Goal: Task Accomplishment & Management: Use online tool/utility

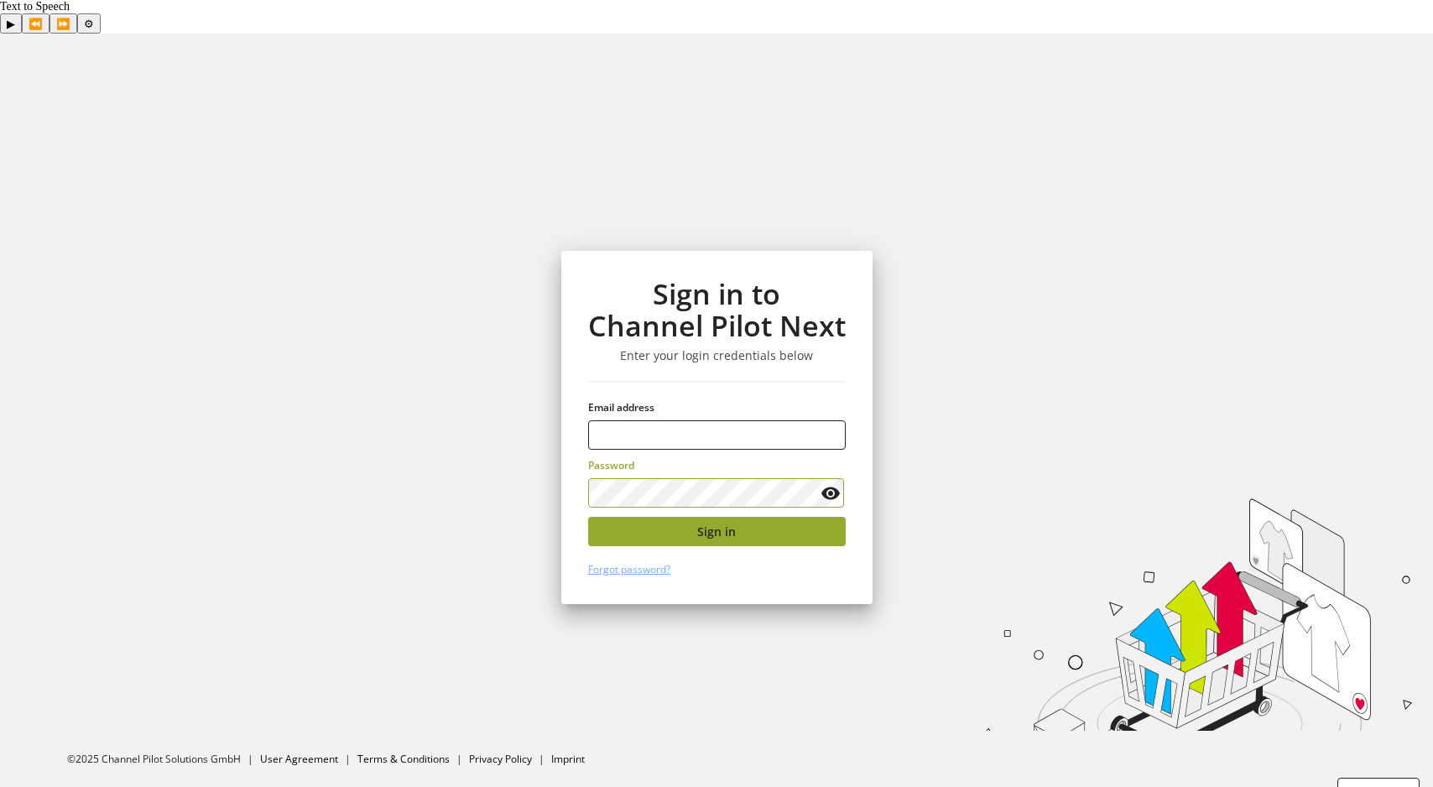
type input "**********"
click at [741, 517] on button "Sign in" at bounding box center [717, 531] width 258 height 29
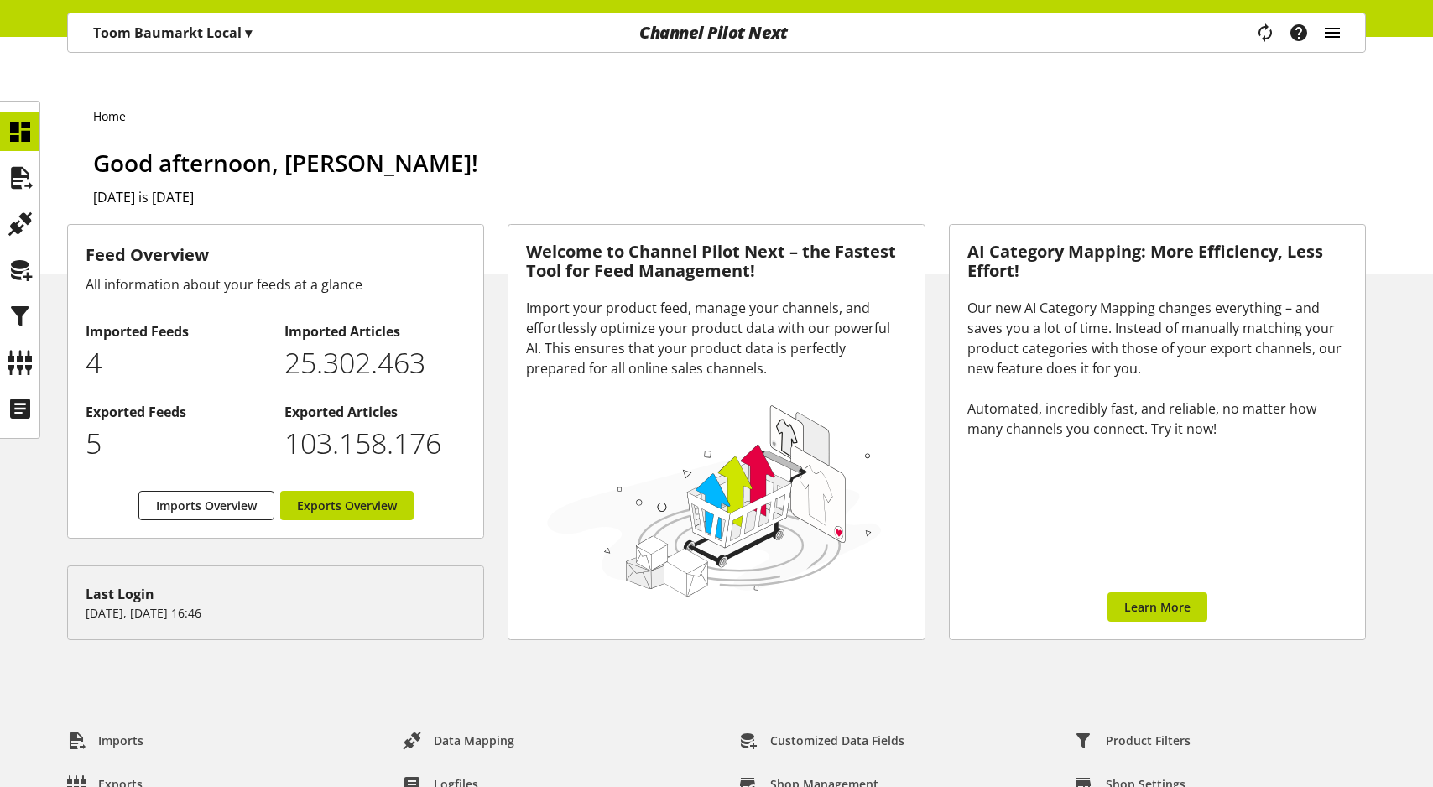
click at [1335, 43] on icon "main navigation" at bounding box center [1332, 33] width 20 height 30
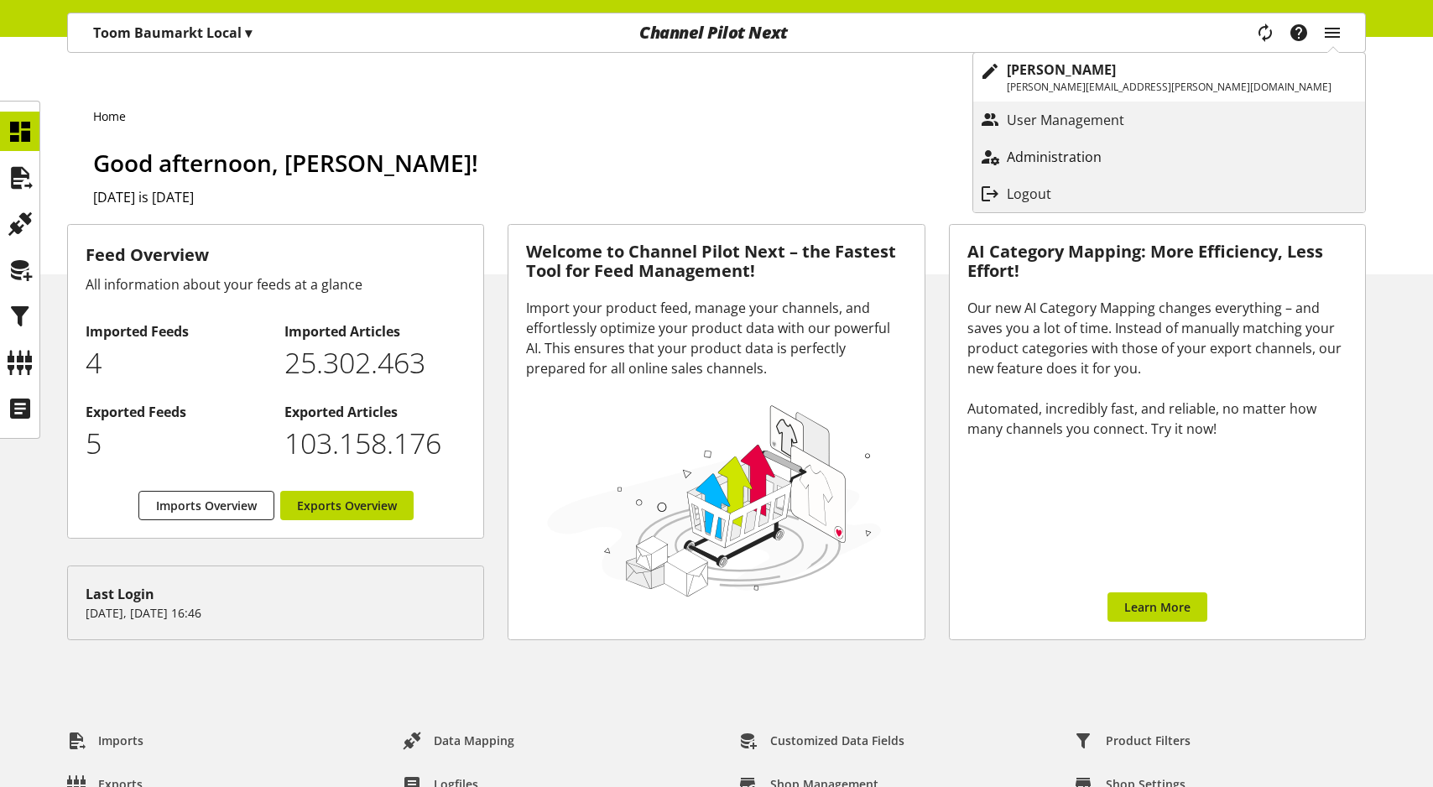
click at [1236, 169] on link "Administration" at bounding box center [1169, 157] width 392 height 30
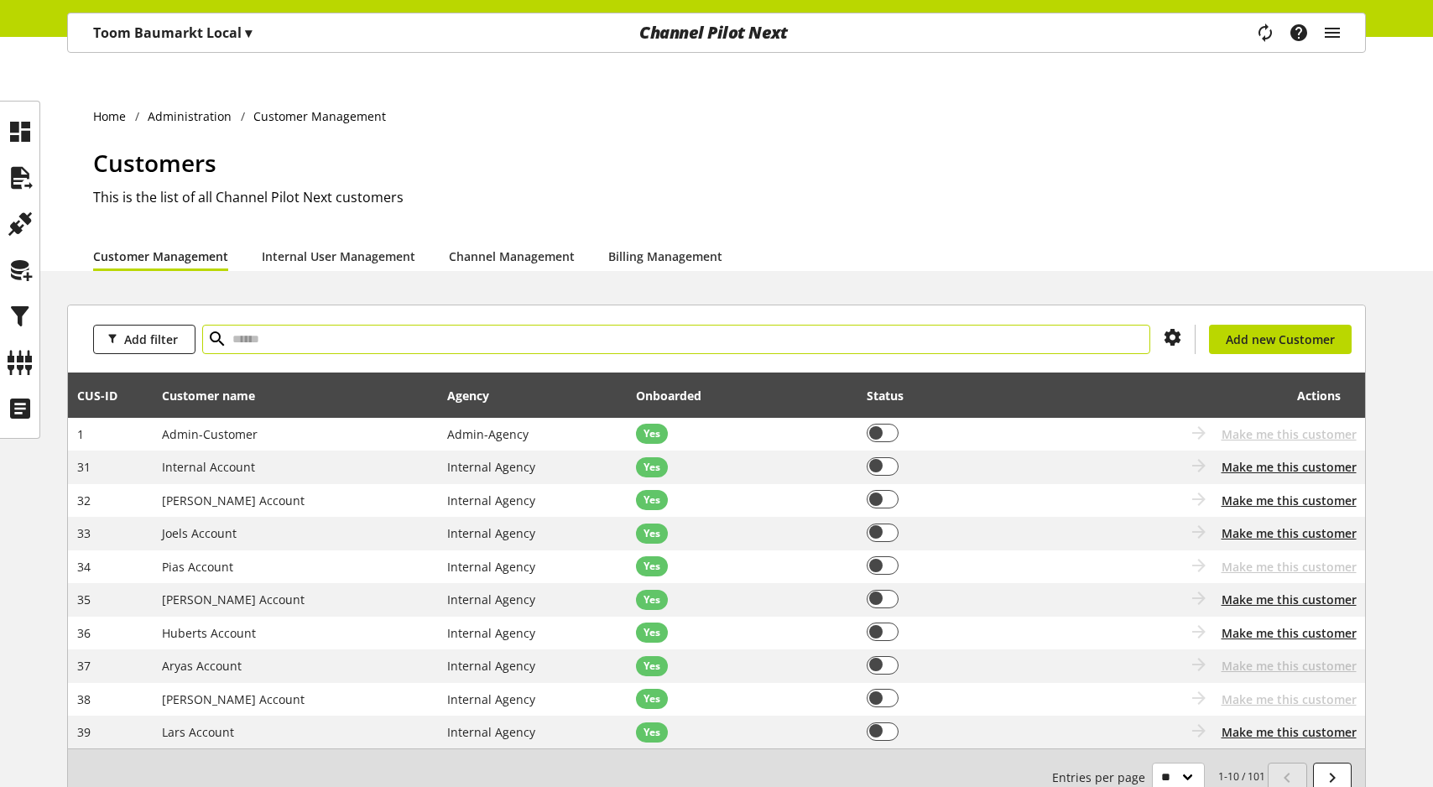
click at [334, 325] on input "text" at bounding box center [676, 339] width 948 height 29
type input "**"
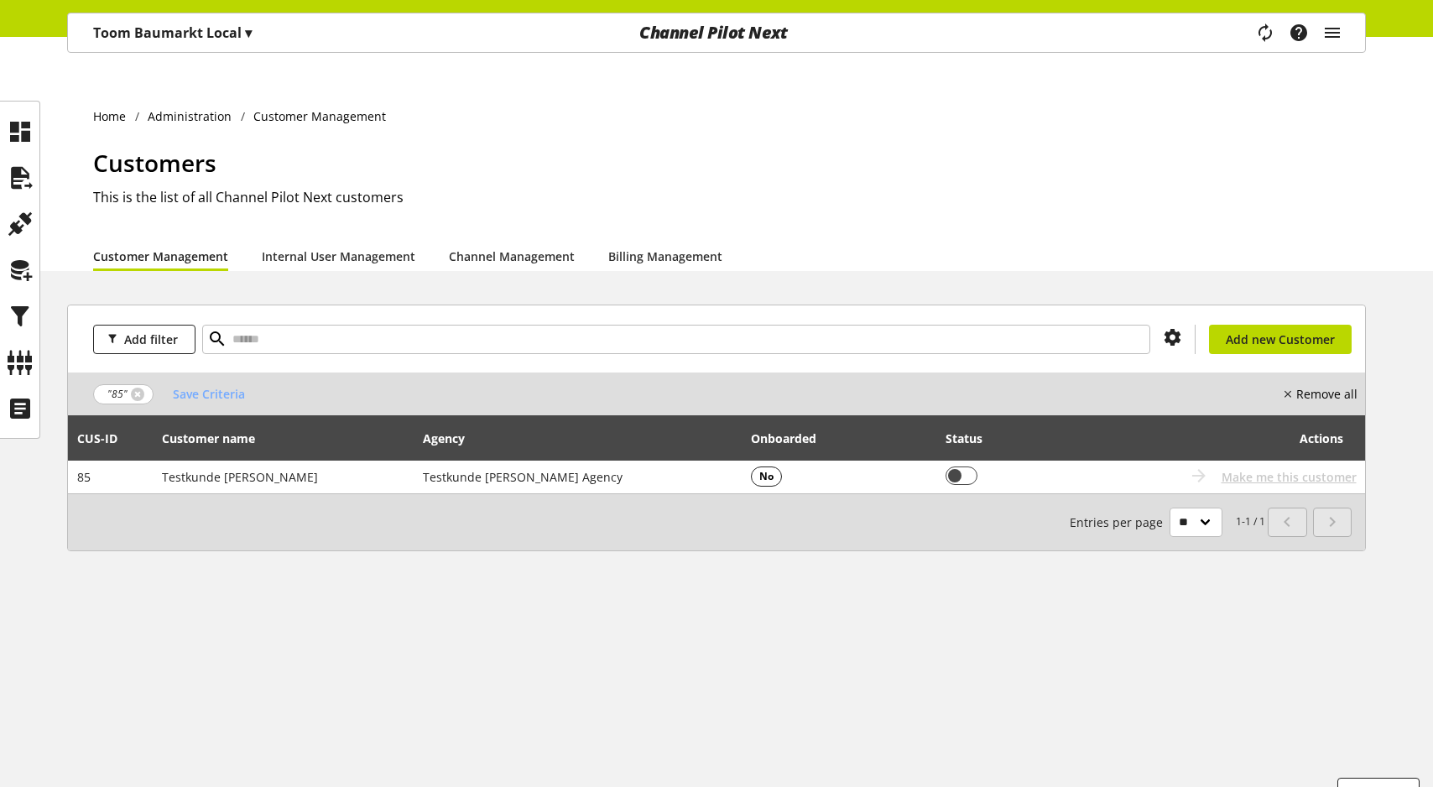
click at [211, 25] on p "Toom Baumarkt Local ▾" at bounding box center [172, 33] width 159 height 20
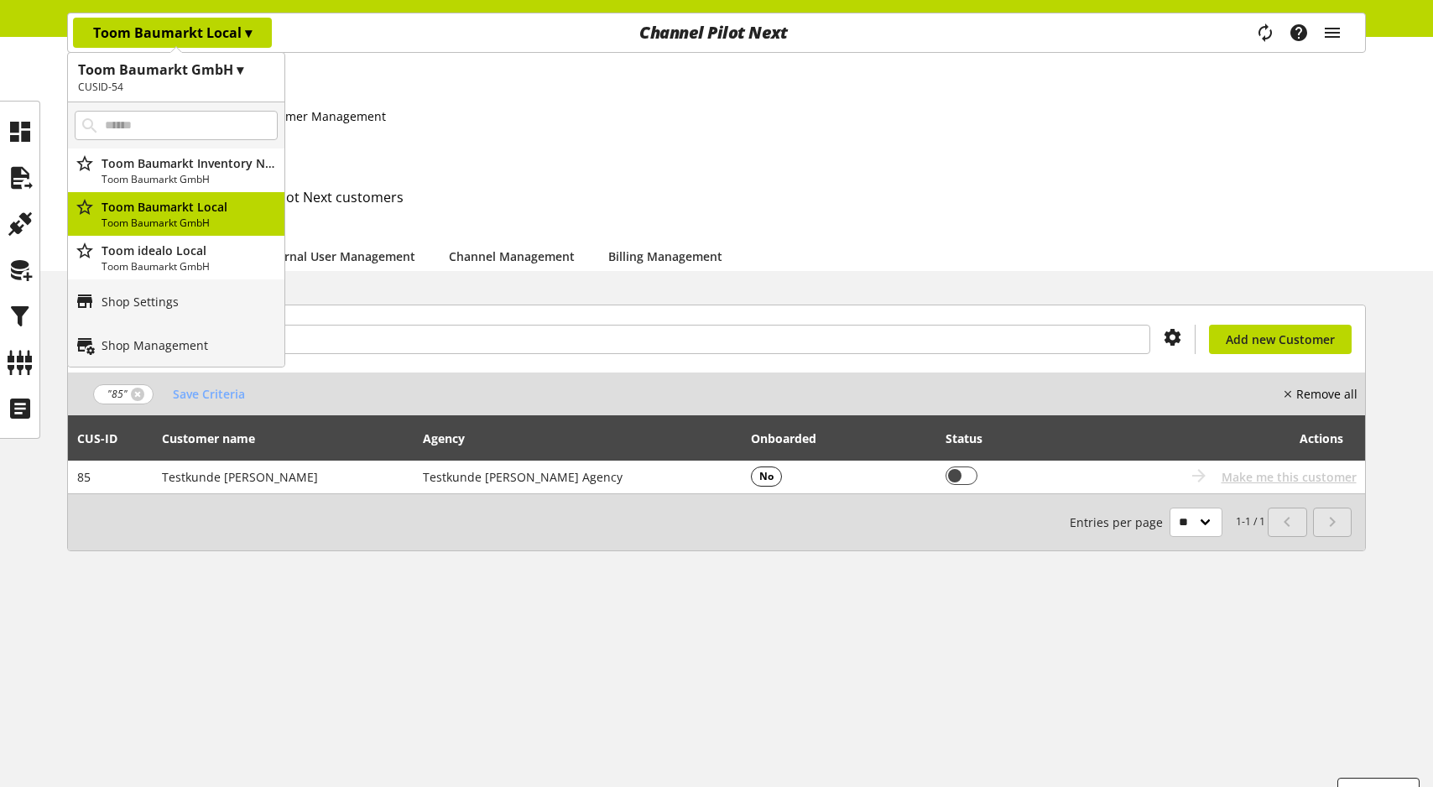
click at [41, 70] on div "Home Administration Customer Management Customers This is the list of all Chann…" at bounding box center [716, 170] width 1433 height 200
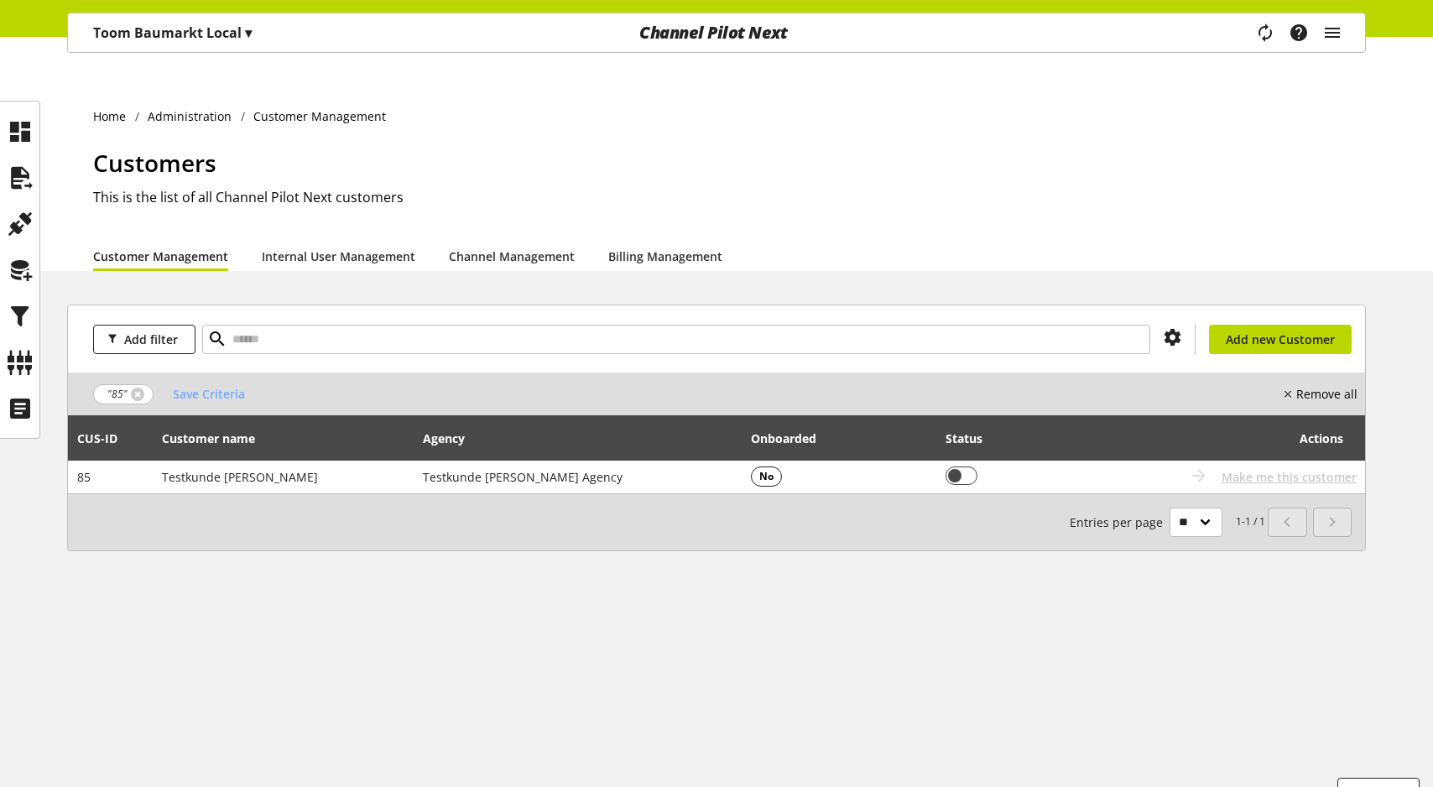
click at [156, 36] on p "Toom Baumarkt Local ▾" at bounding box center [172, 33] width 159 height 20
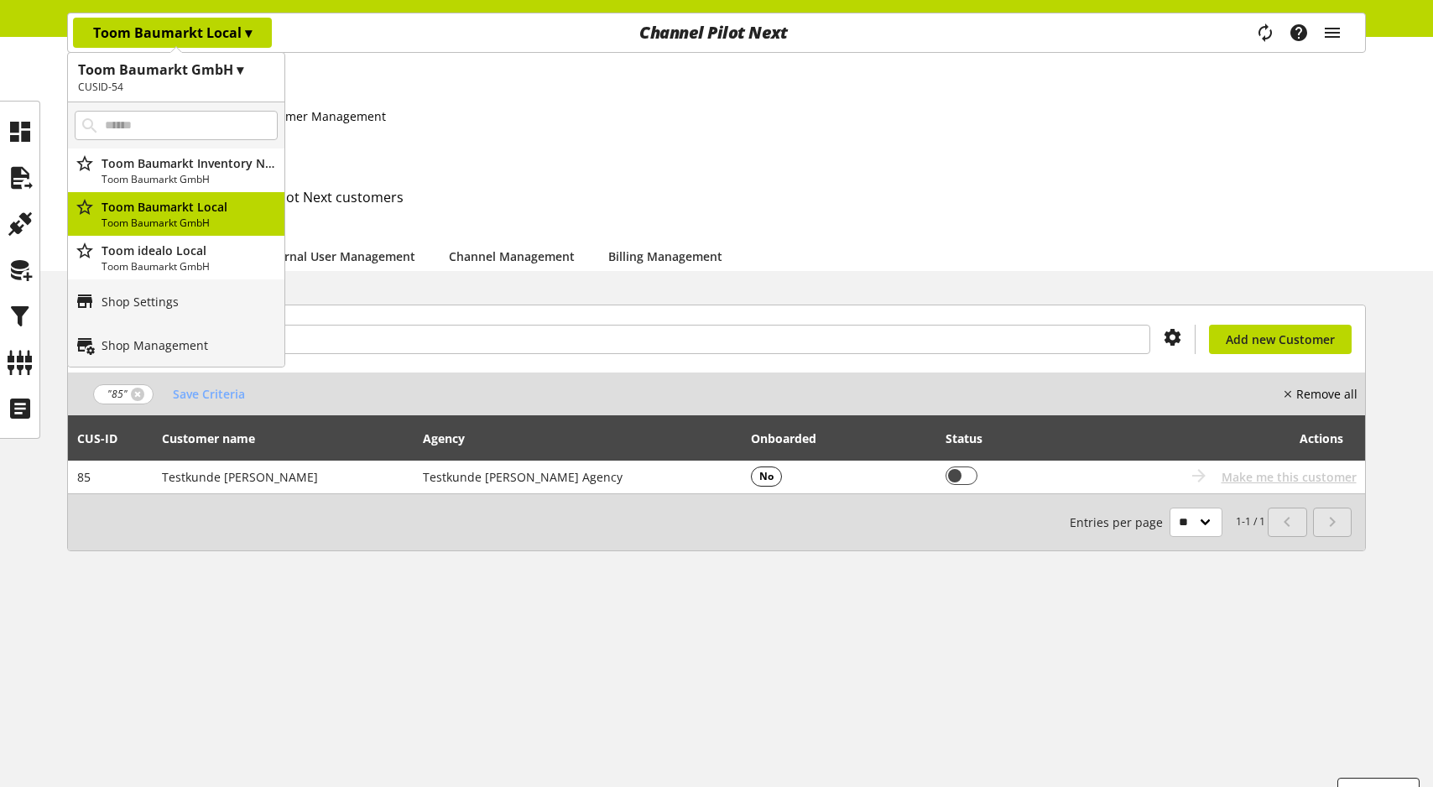
click at [156, 36] on p "Toom Baumarkt Local ▾" at bounding box center [172, 33] width 159 height 20
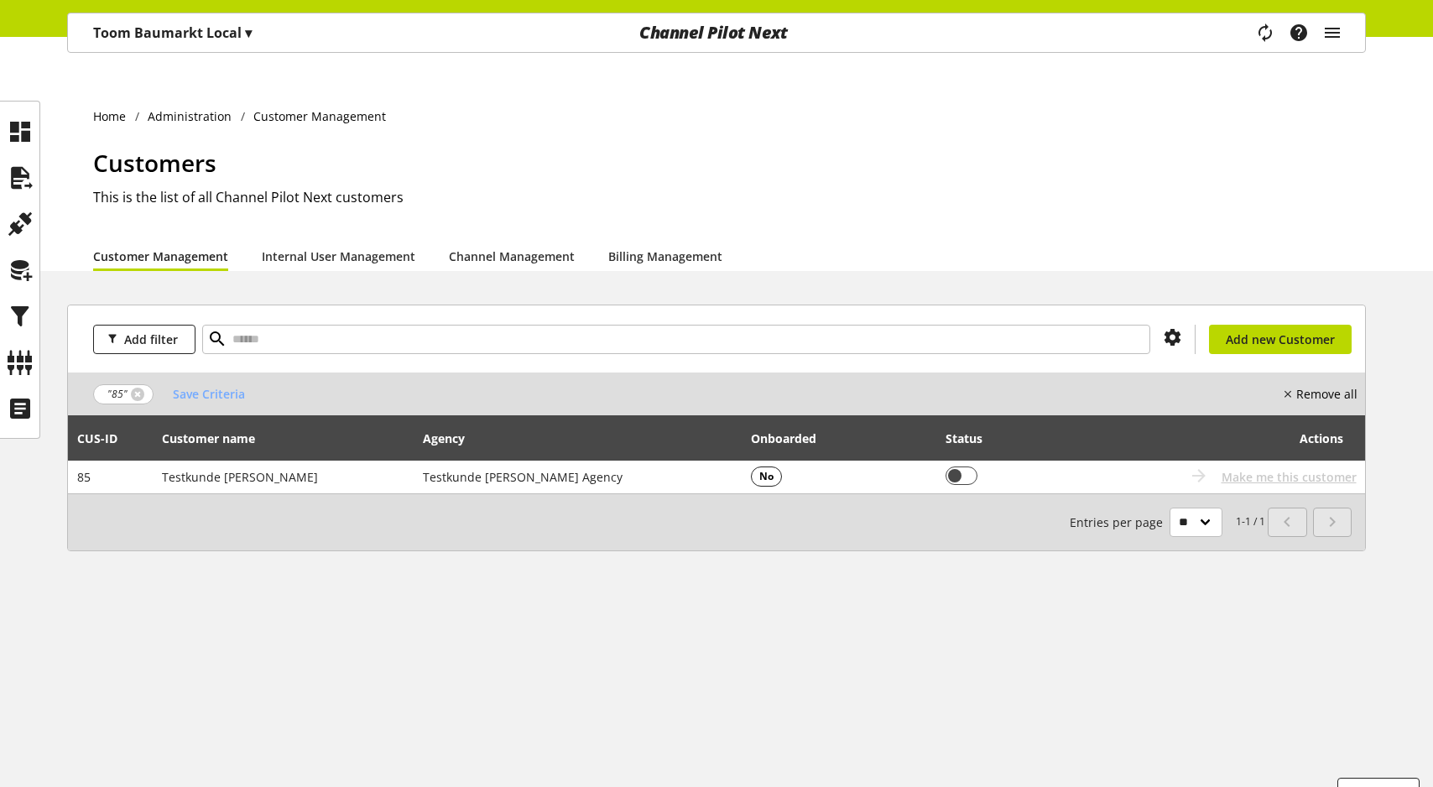
click at [156, 36] on p "Toom Baumarkt Local ▾" at bounding box center [172, 33] width 159 height 20
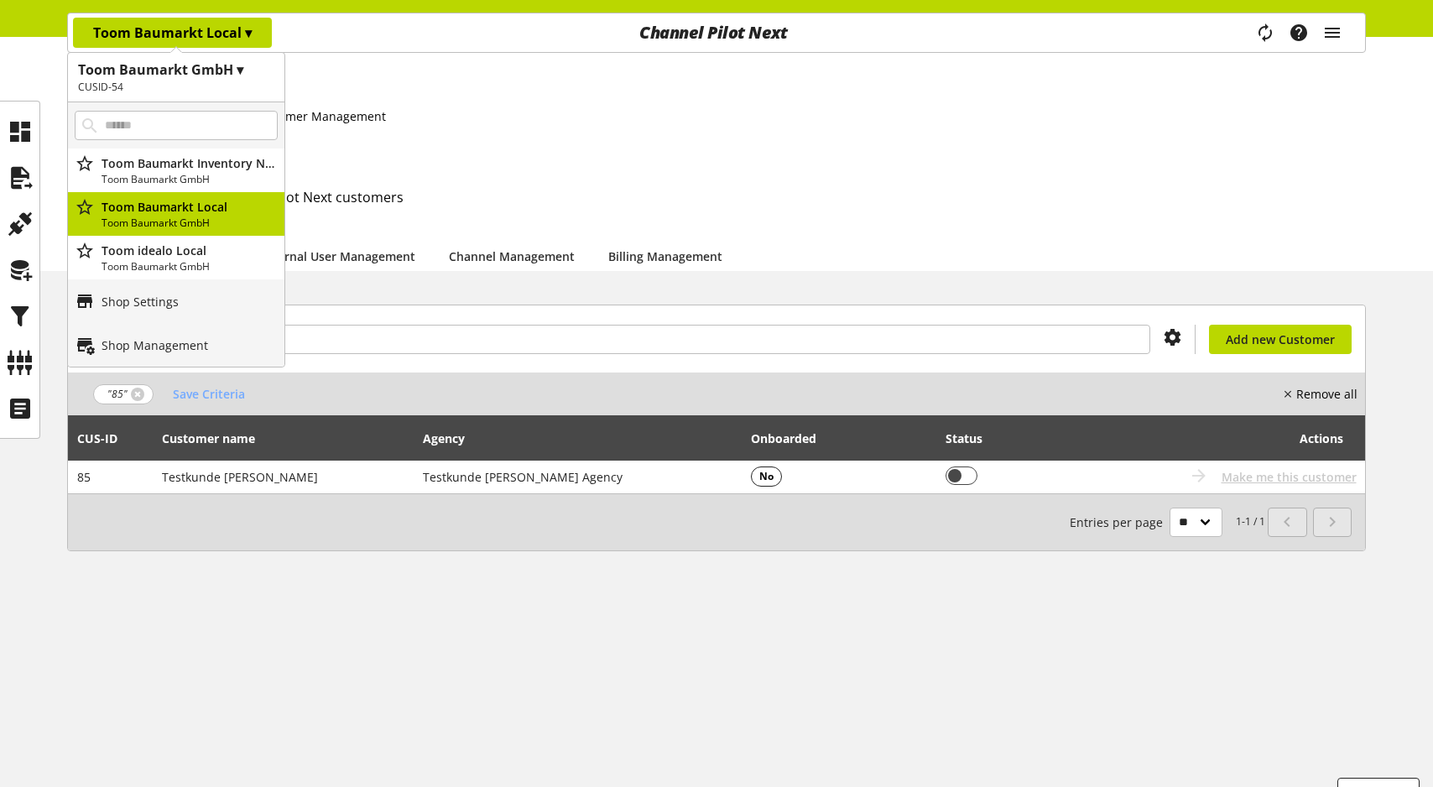
click at [30, 91] on div "Home Administration Customer Management Customers This is the list of all Chann…" at bounding box center [716, 170] width 1433 height 200
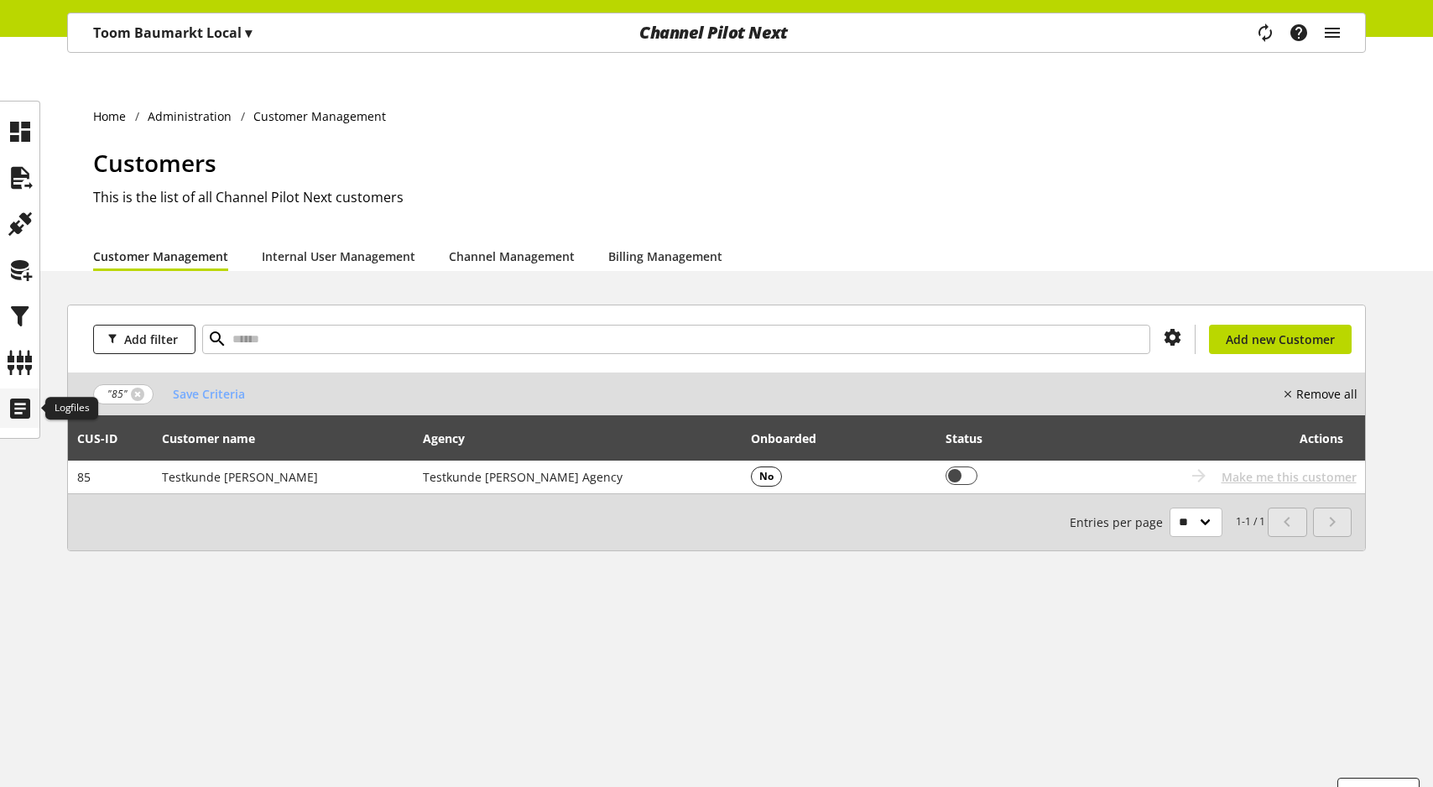
click at [17, 405] on icon at bounding box center [20, 409] width 27 height 34
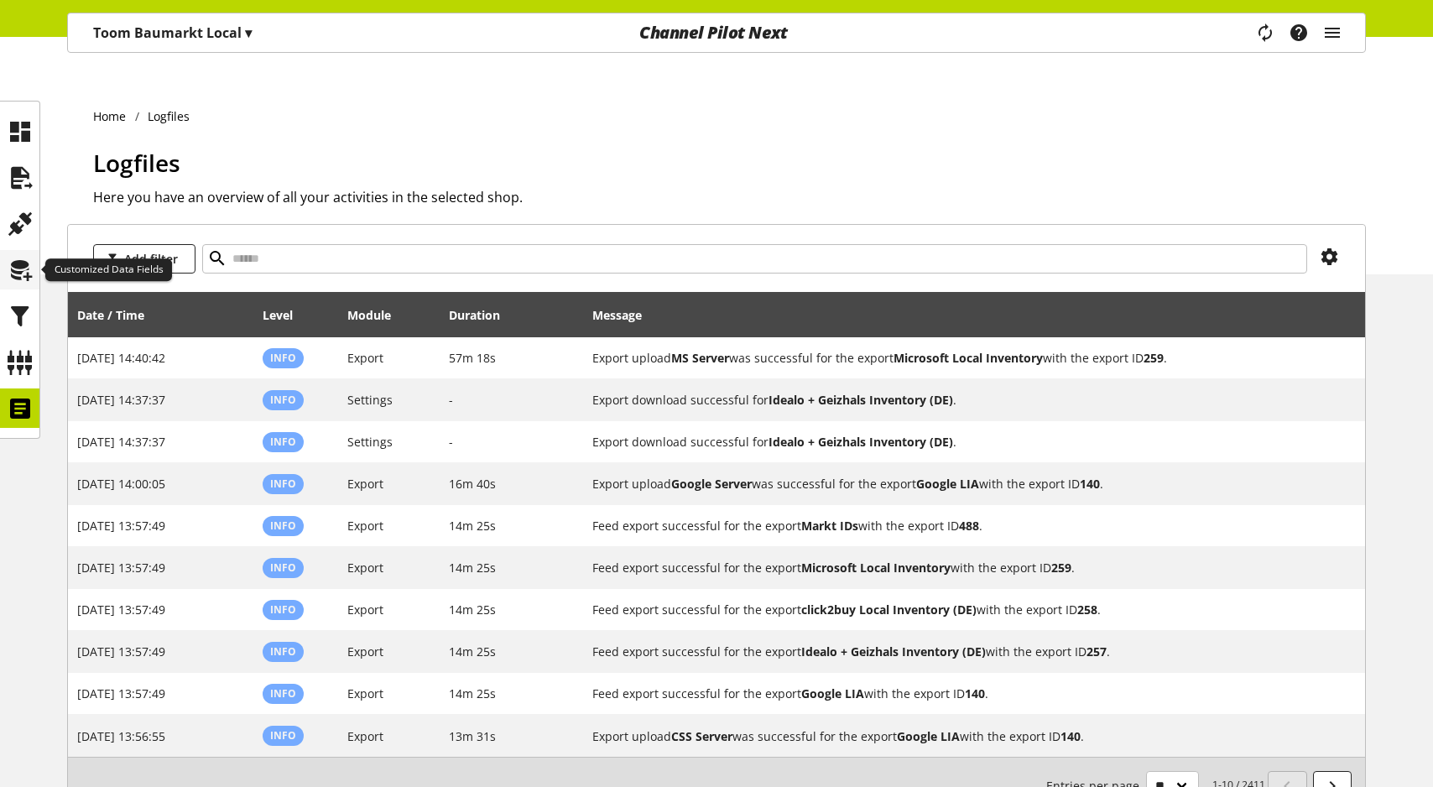
click at [23, 276] on icon at bounding box center [20, 270] width 27 height 34
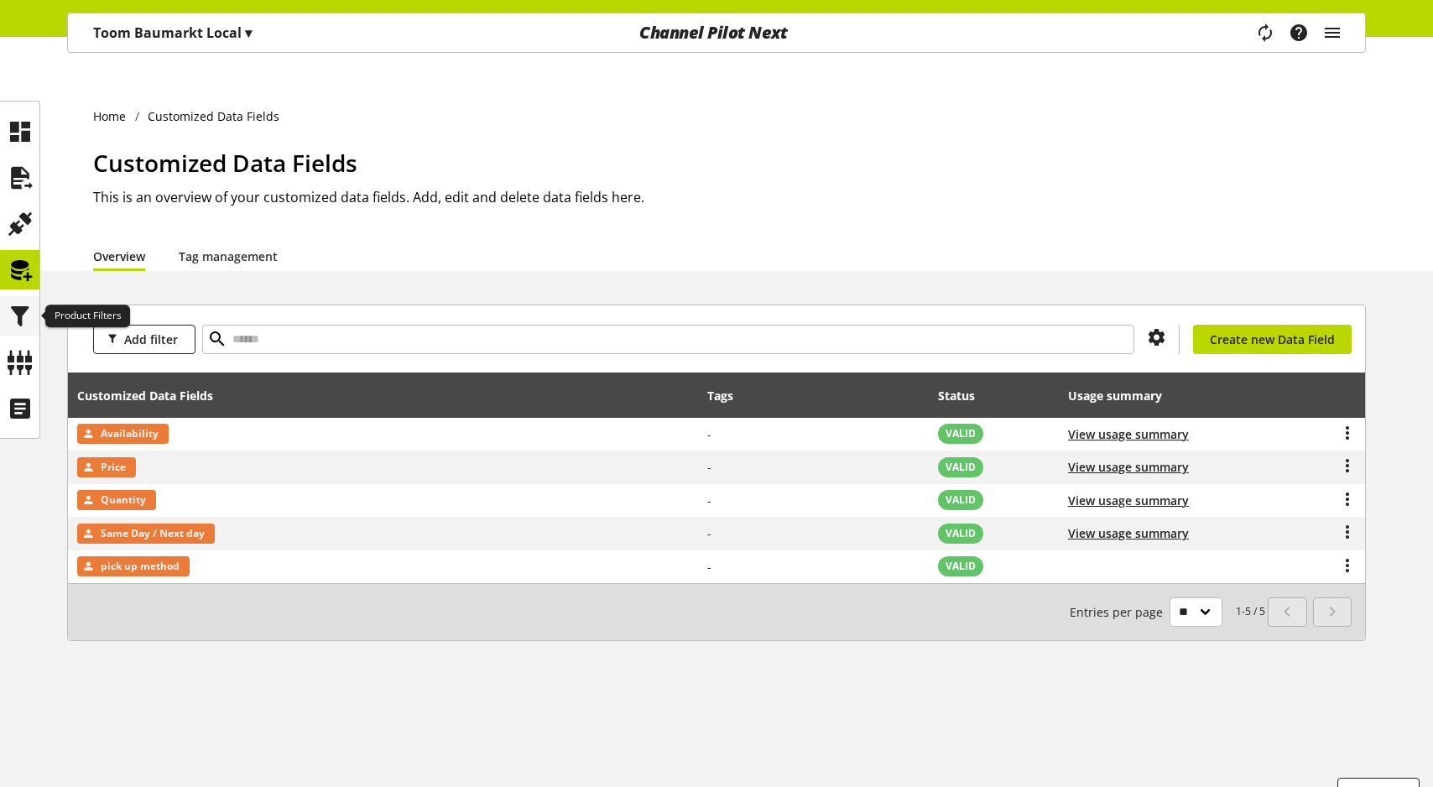
click at [21, 325] on icon at bounding box center [20, 316] width 27 height 34
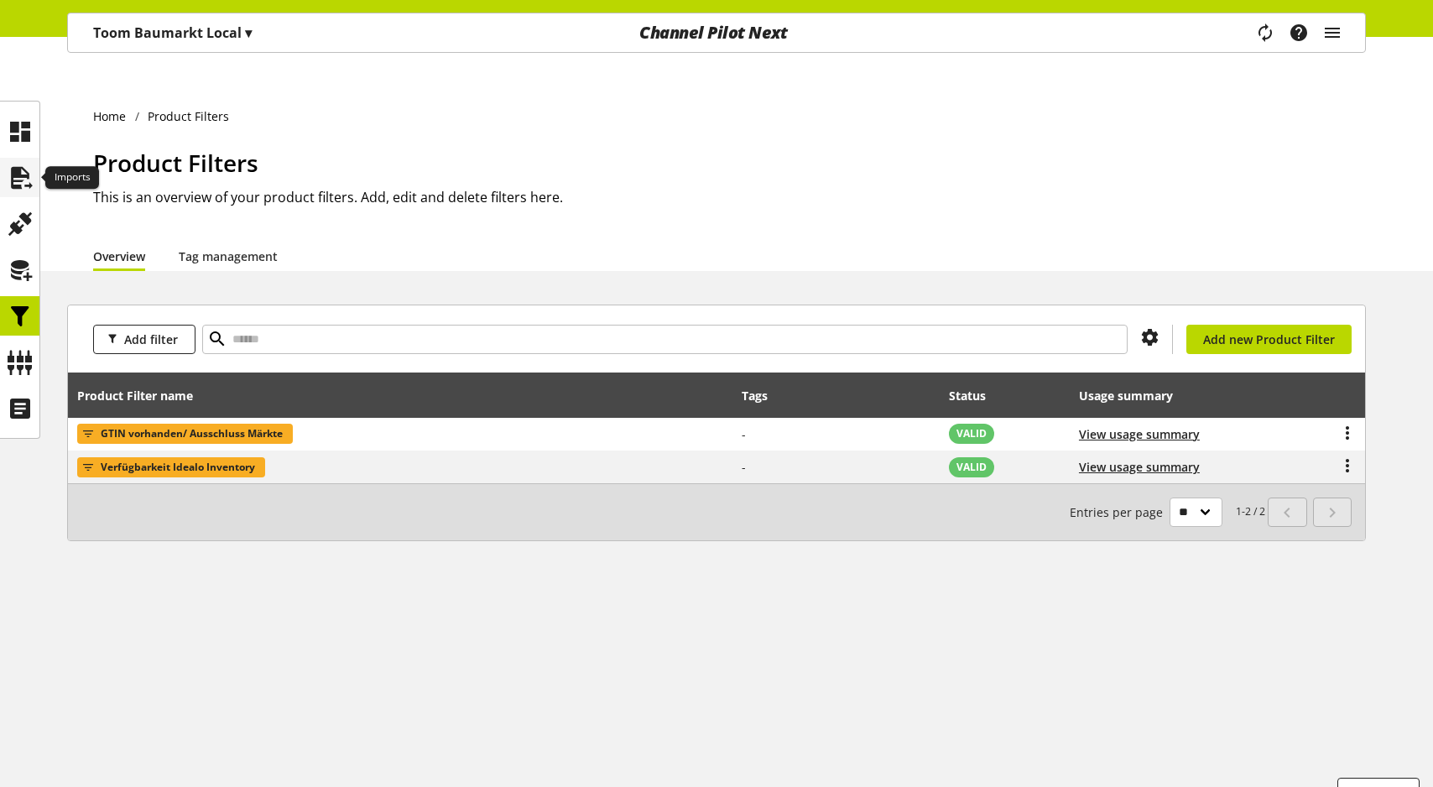
click at [32, 194] on icon at bounding box center [20, 178] width 27 height 34
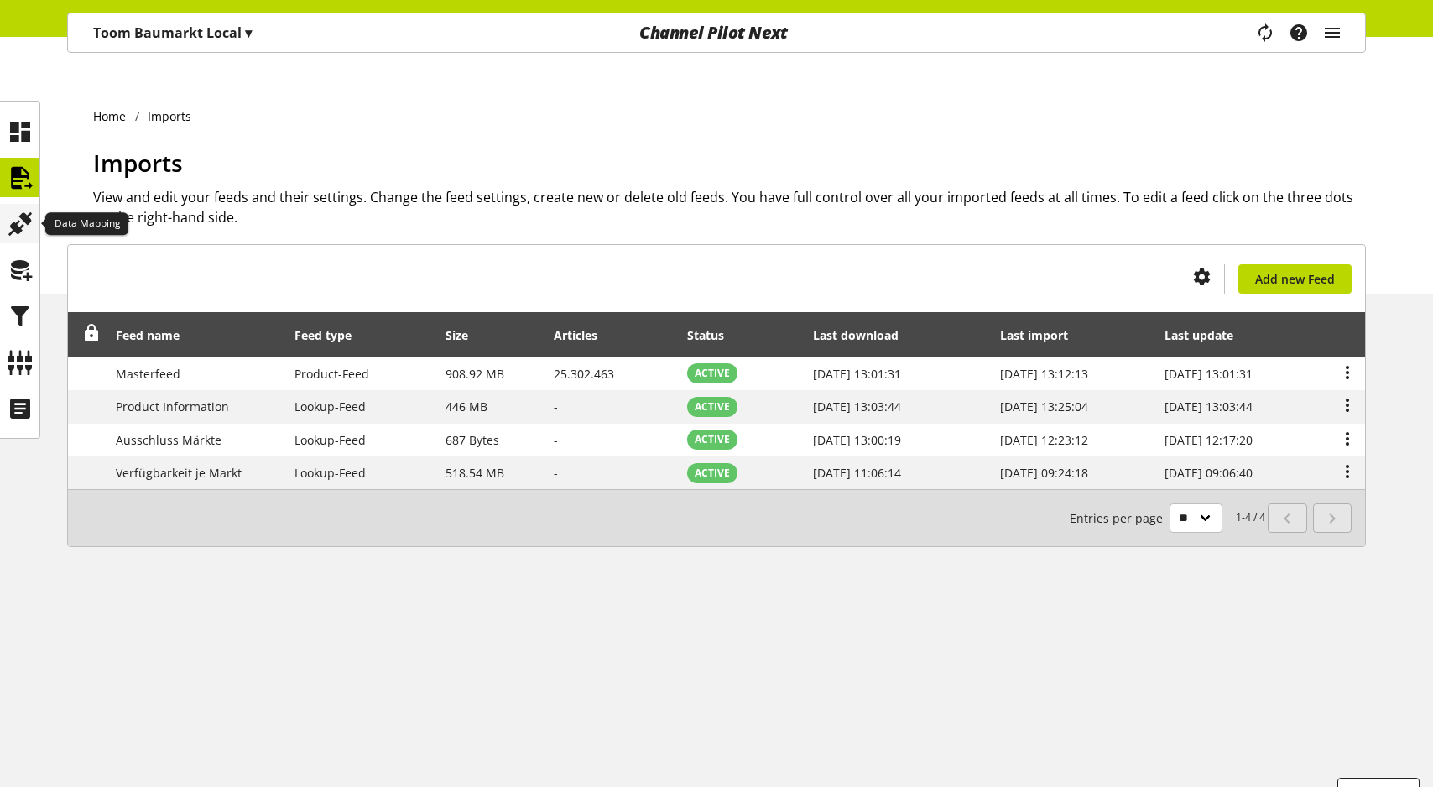
click at [37, 220] on div at bounding box center [19, 223] width 39 height 39
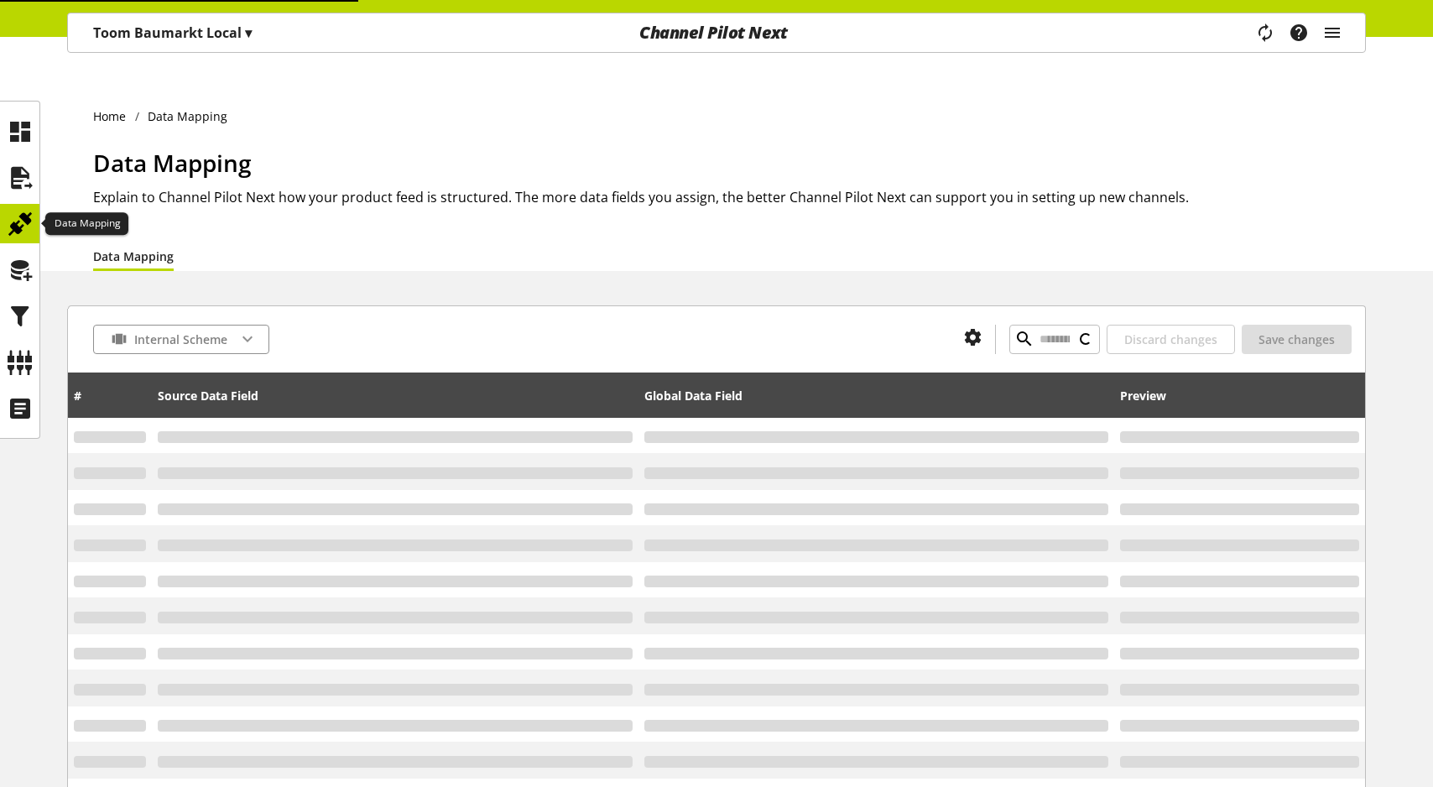
type input "**********"
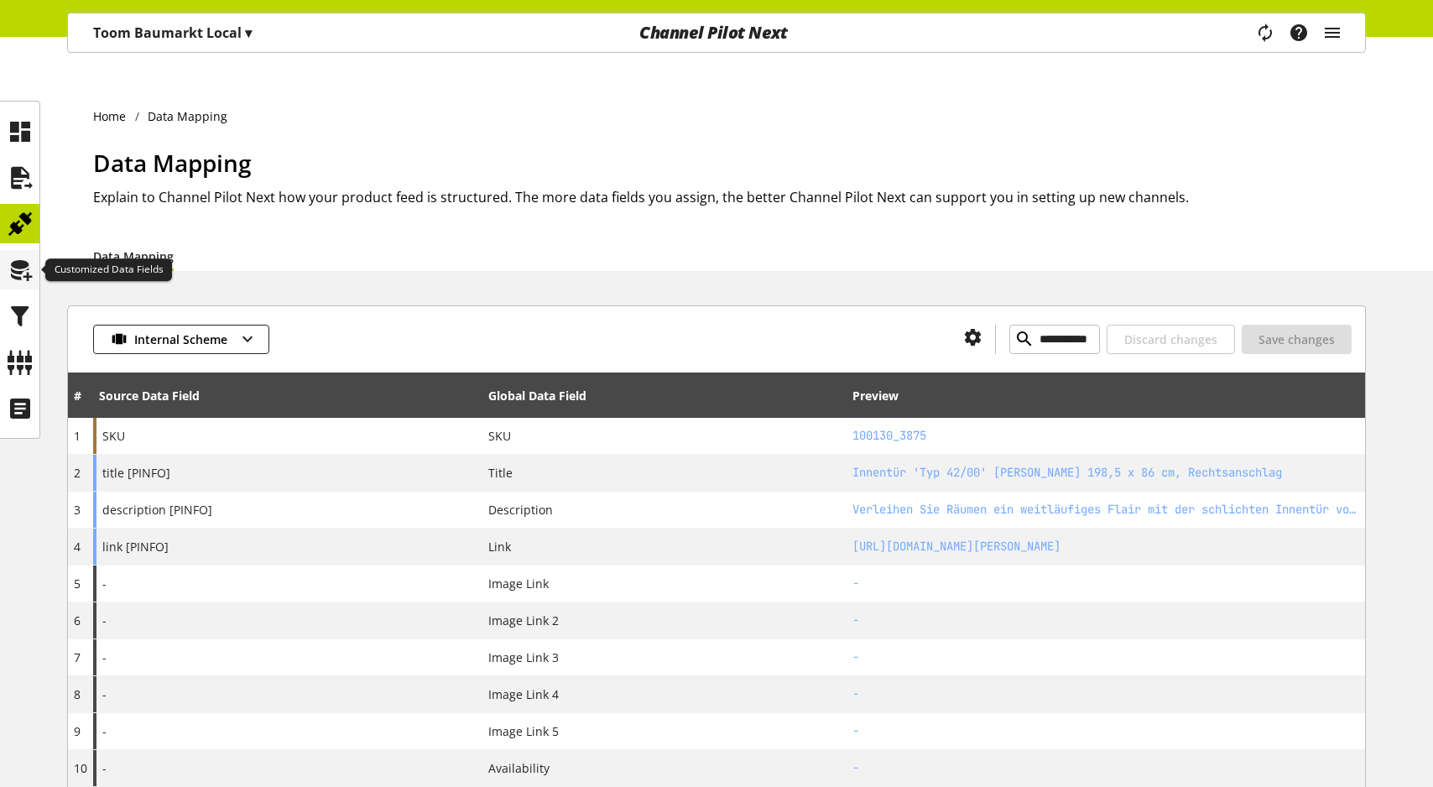
click at [14, 277] on icon at bounding box center [20, 270] width 27 height 34
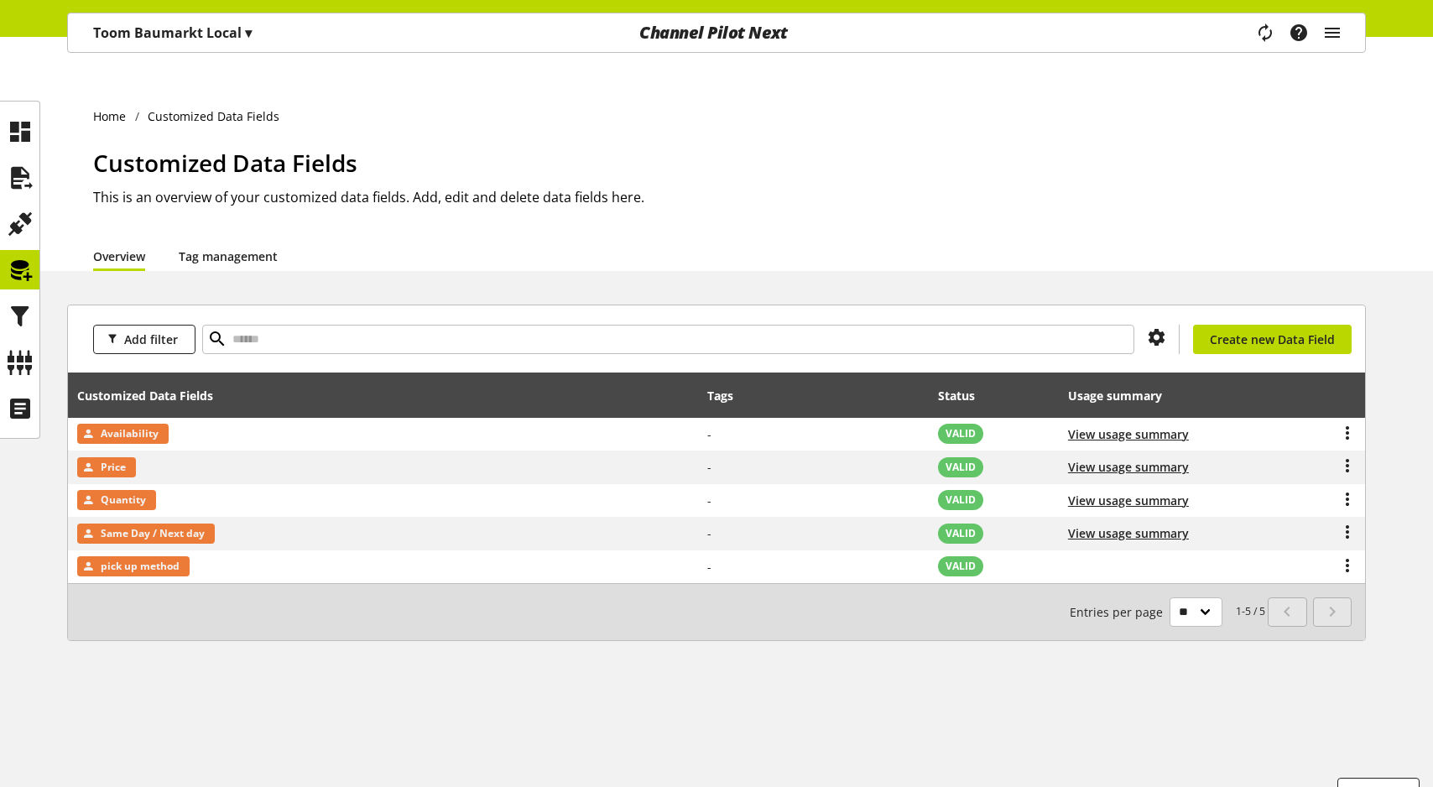
click at [216, 247] on link "Tag management" at bounding box center [228, 256] width 99 height 18
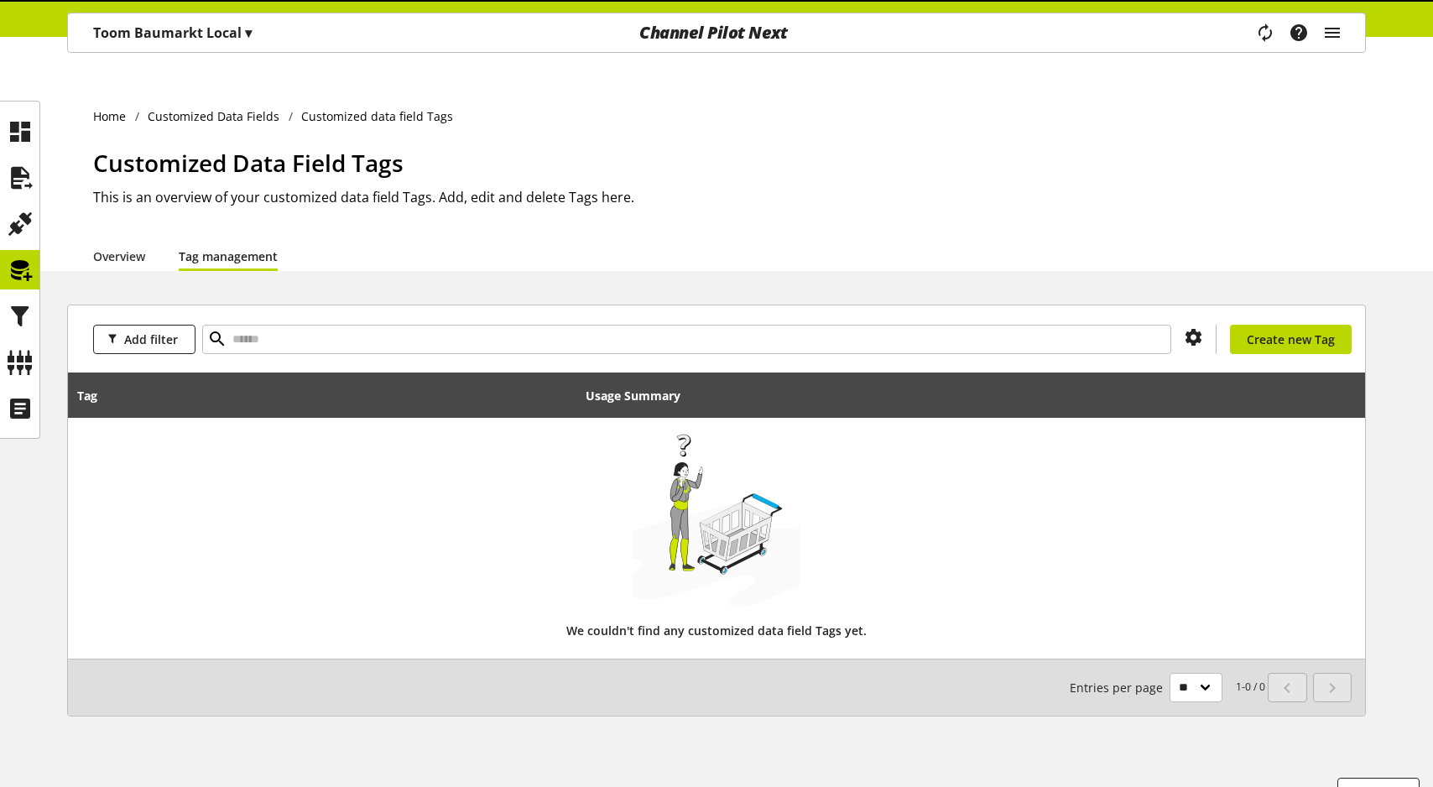
click at [68, 226] on div "Home Customized Data Fields Customized data field Tags Customized Data Field Ta…" at bounding box center [716, 170] width 1433 height 200
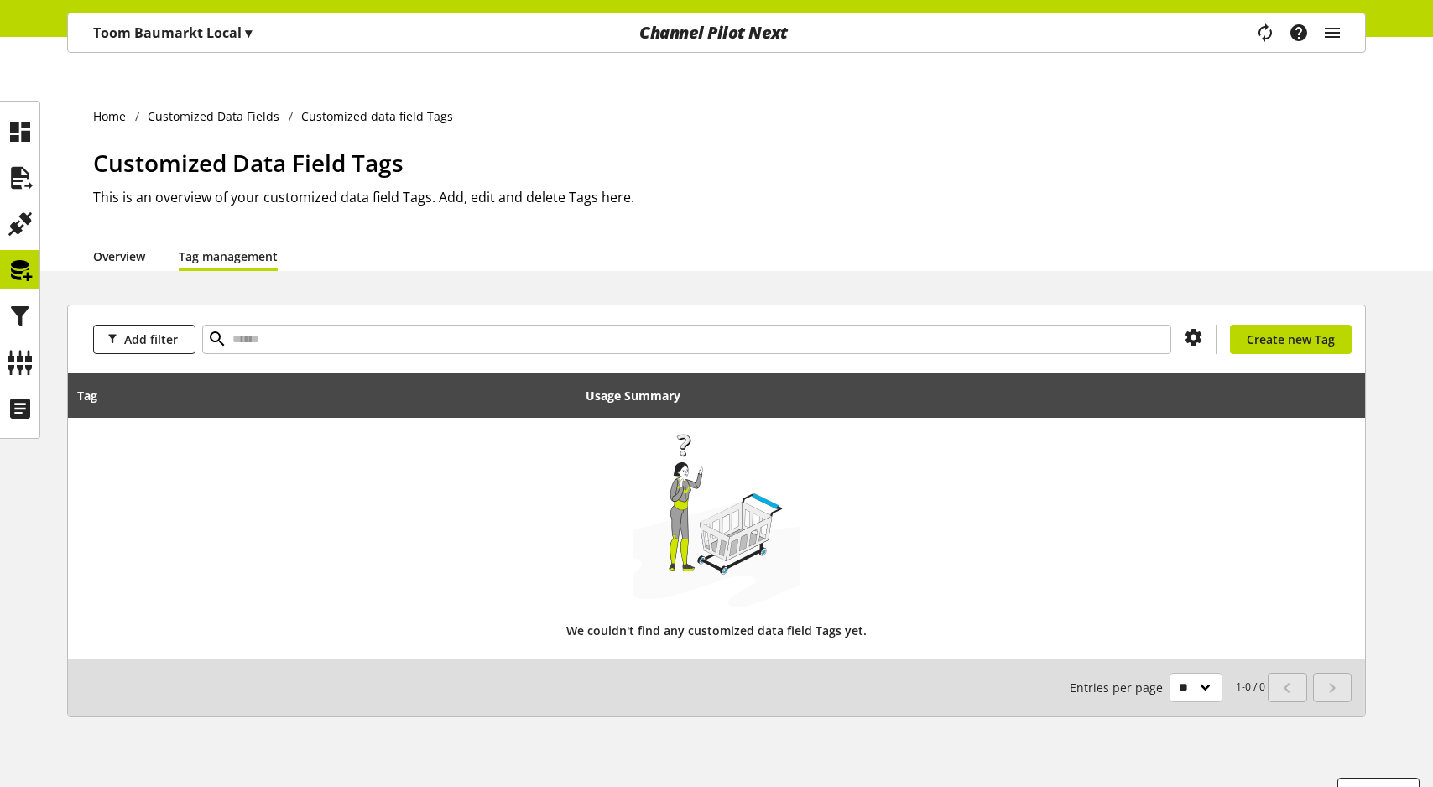
click at [119, 247] on link "Overview" at bounding box center [119, 256] width 52 height 18
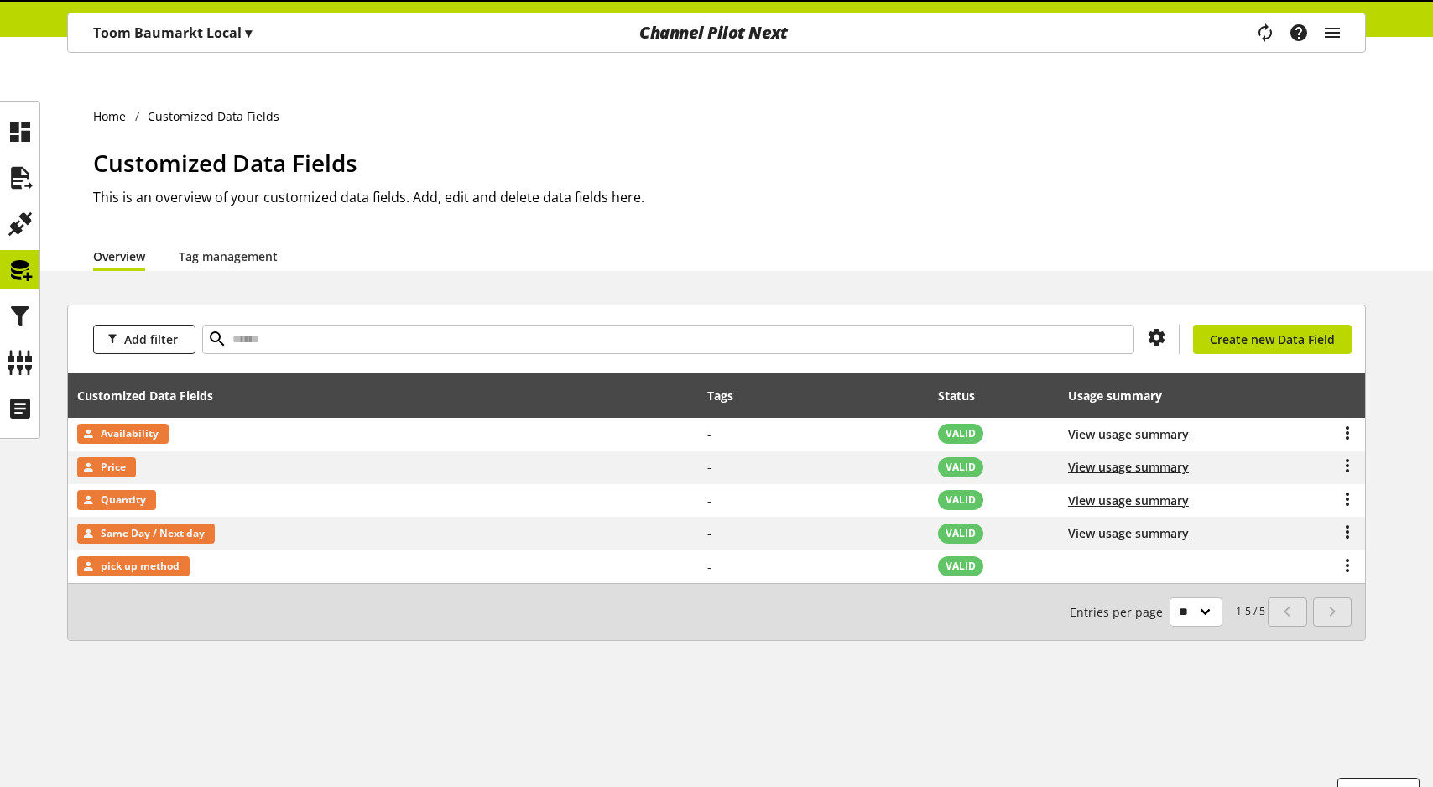
click at [119, 247] on link "Overview" at bounding box center [119, 256] width 52 height 18
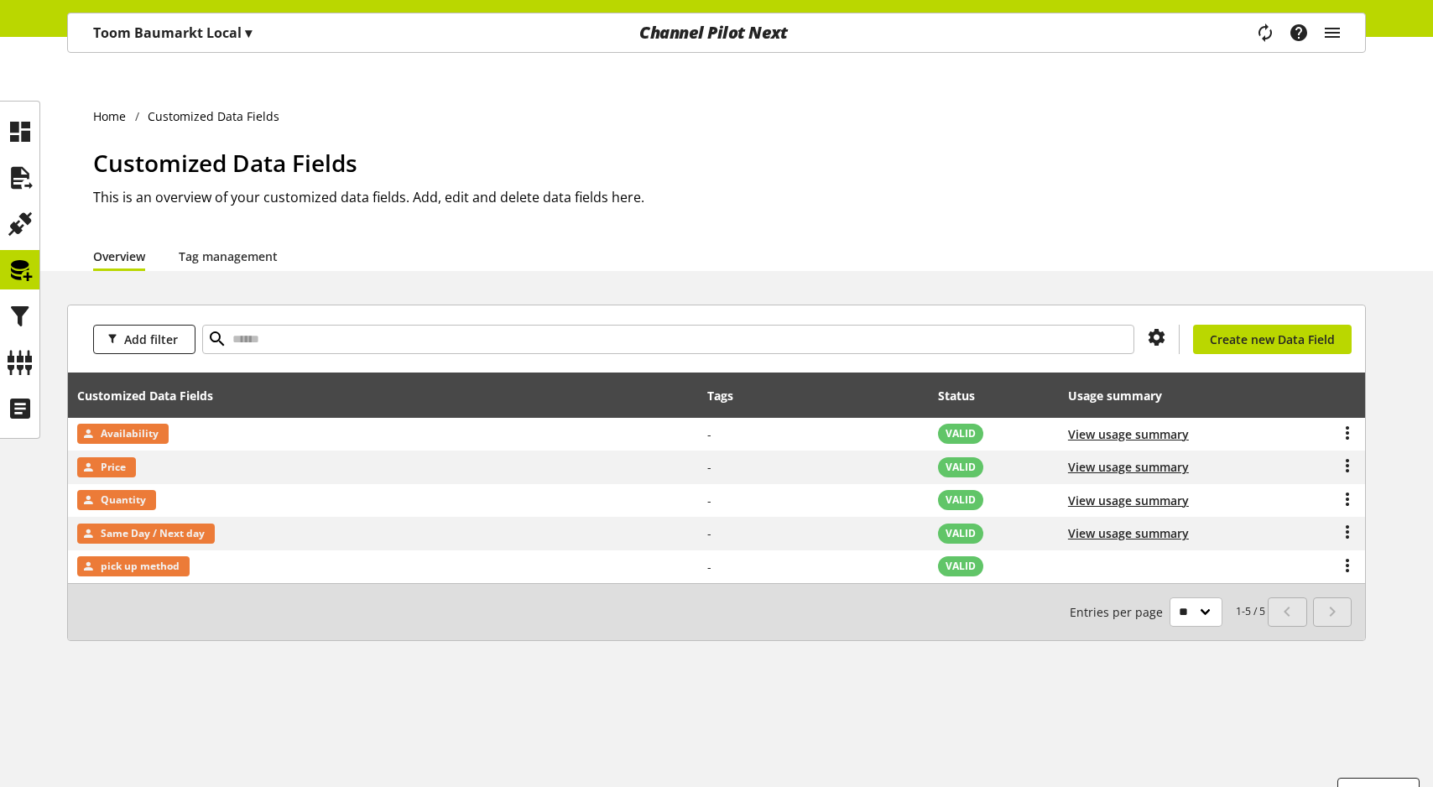
click at [119, 247] on link "Overview" at bounding box center [119, 256] width 52 height 18
click at [7, 209] on icon at bounding box center [20, 224] width 27 height 34
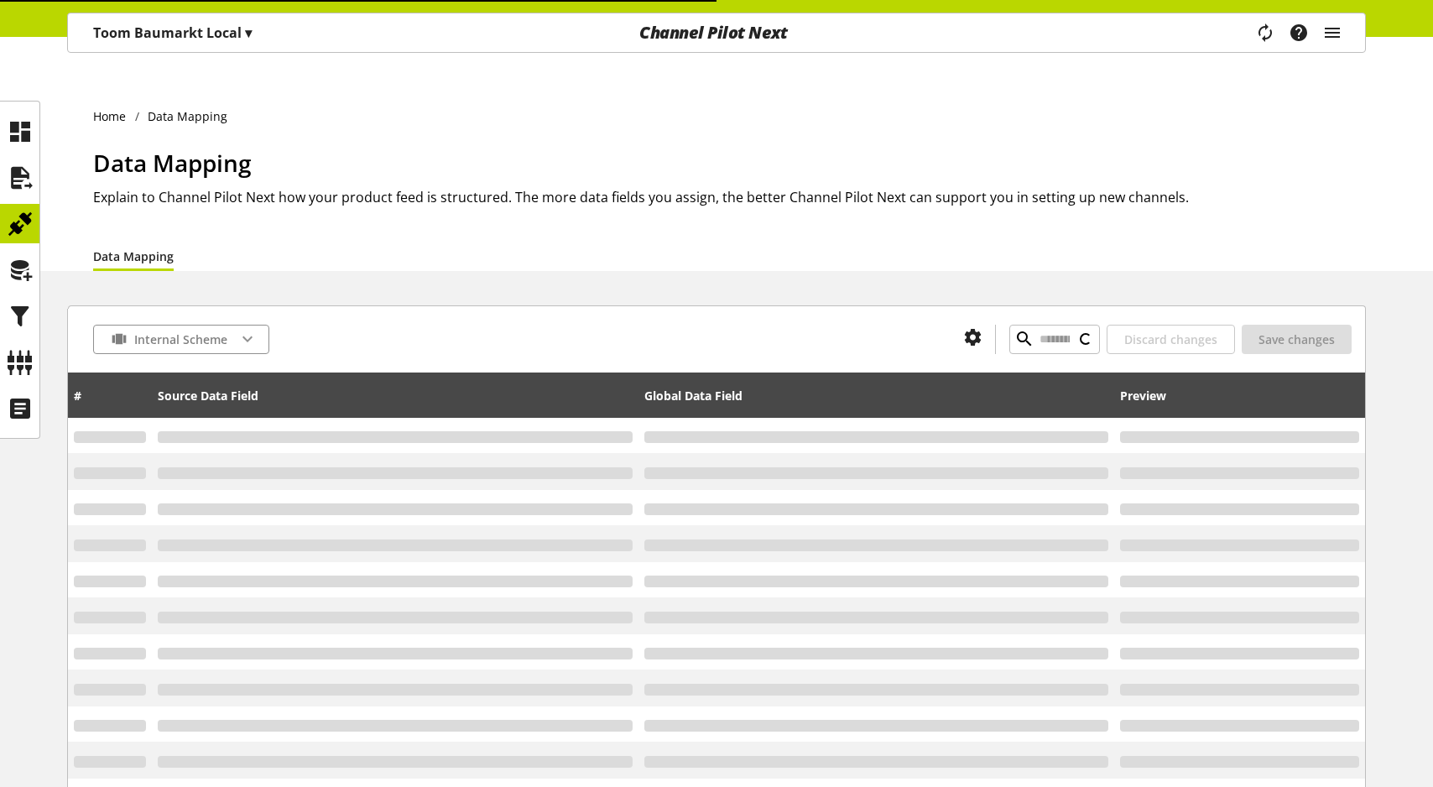
type input "**********"
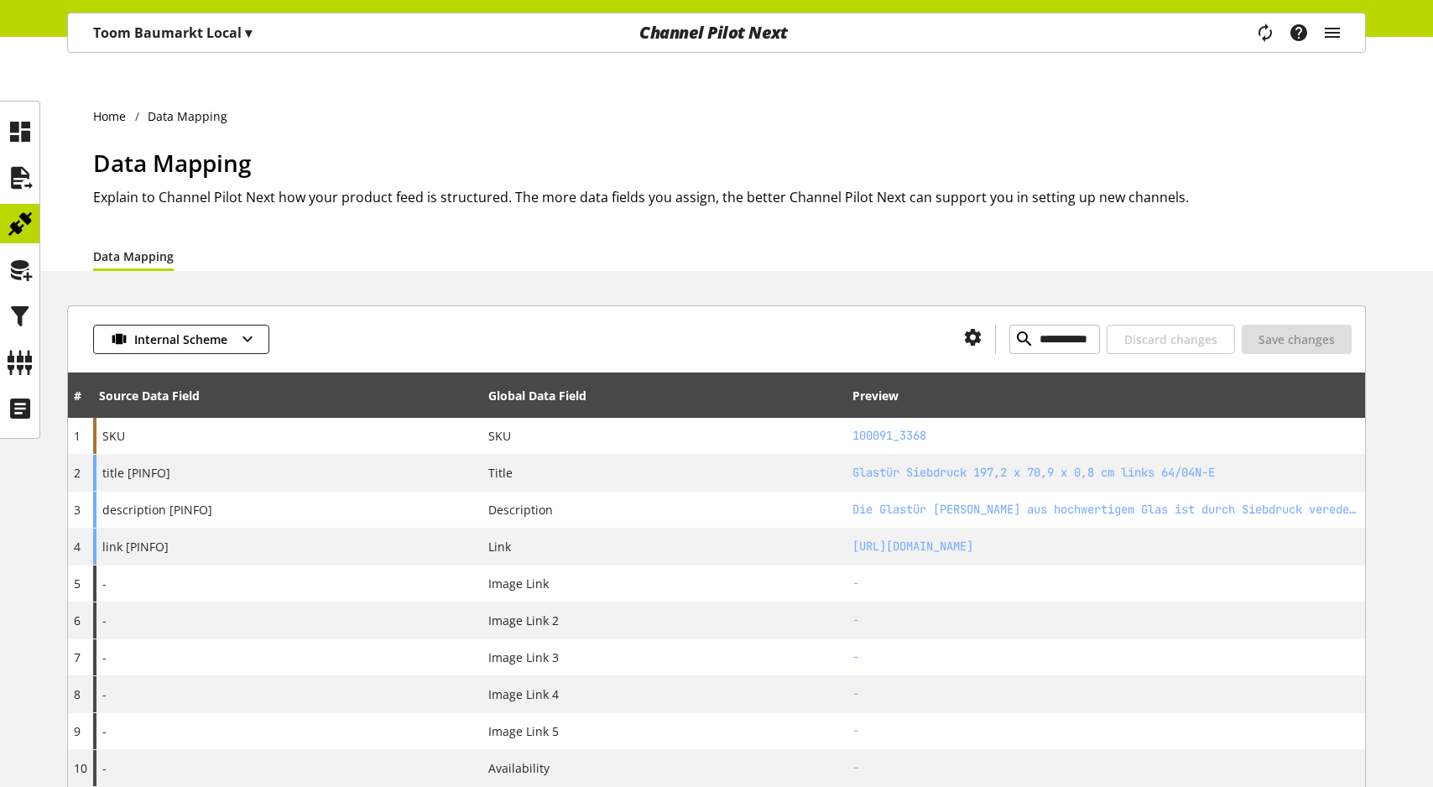
click at [138, 247] on link "Data Mapping" at bounding box center [133, 256] width 81 height 18
click at [265, 187] on h2 "Explain to Channel Pilot Next how your product feed is structured. The more dat…" at bounding box center [729, 197] width 1273 height 20
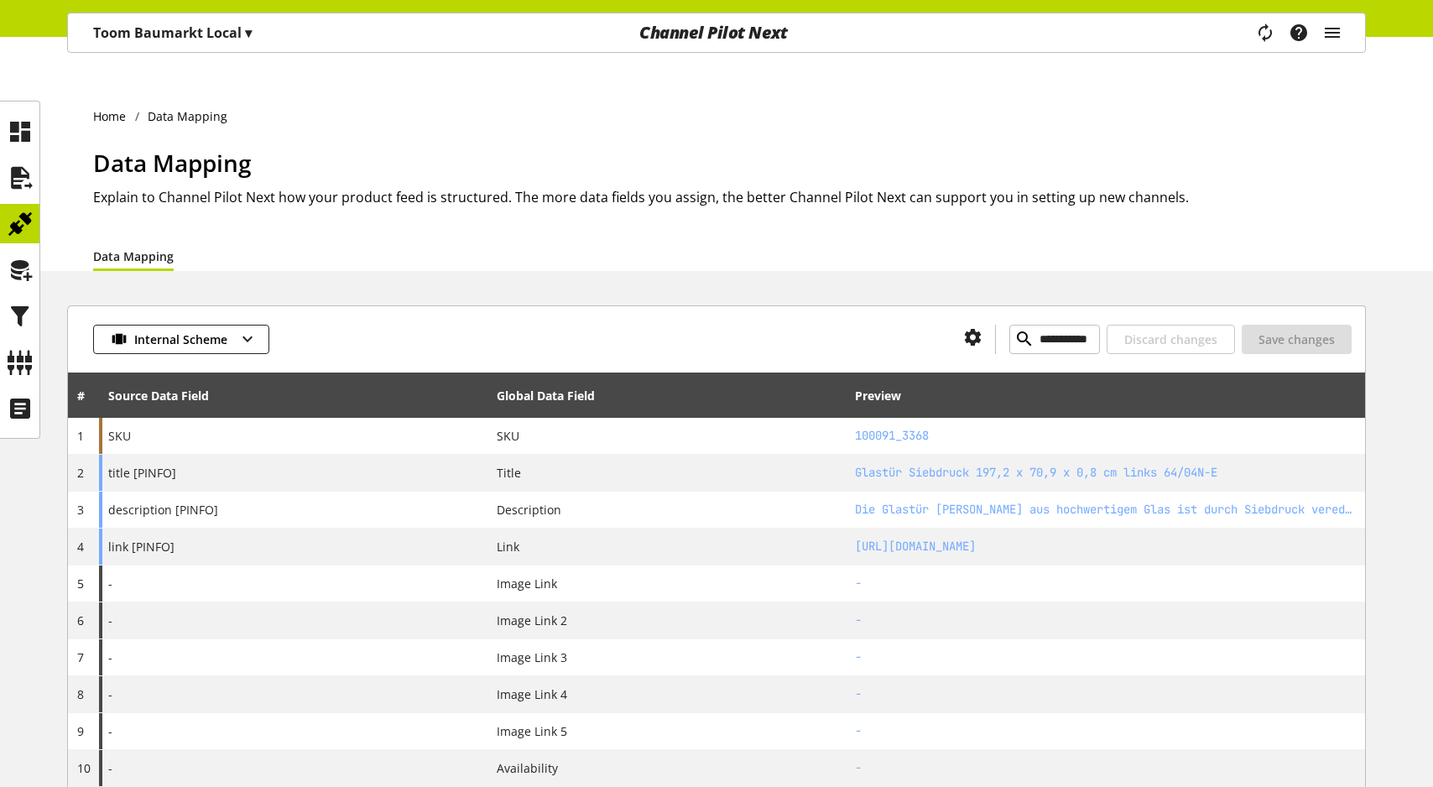
click at [150, 247] on link "Data Mapping" at bounding box center [133, 256] width 81 height 18
click at [140, 247] on link "Data Mapping" at bounding box center [133, 256] width 81 height 18
click at [24, 159] on div at bounding box center [19, 177] width 39 height 39
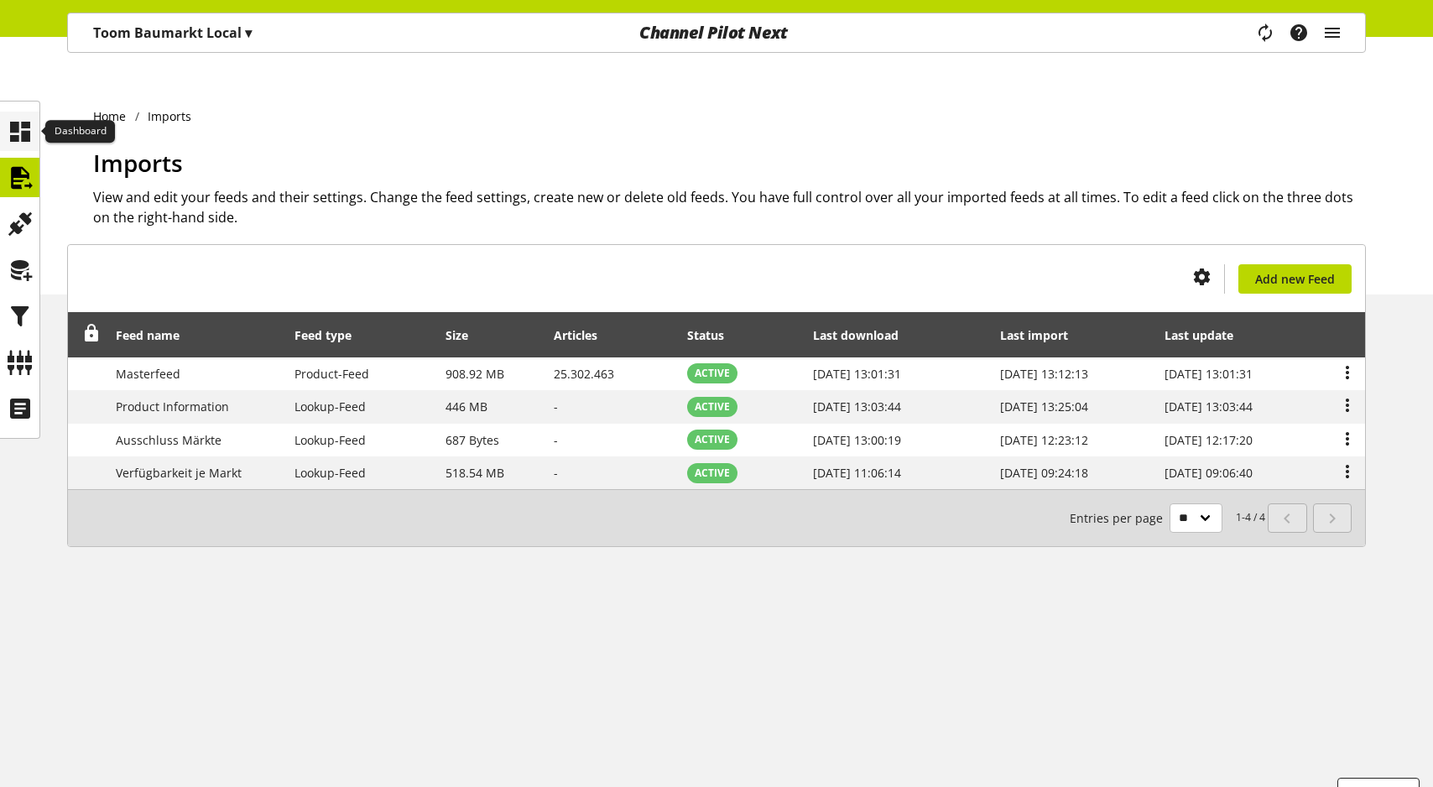
click at [22, 136] on icon at bounding box center [20, 132] width 27 height 34
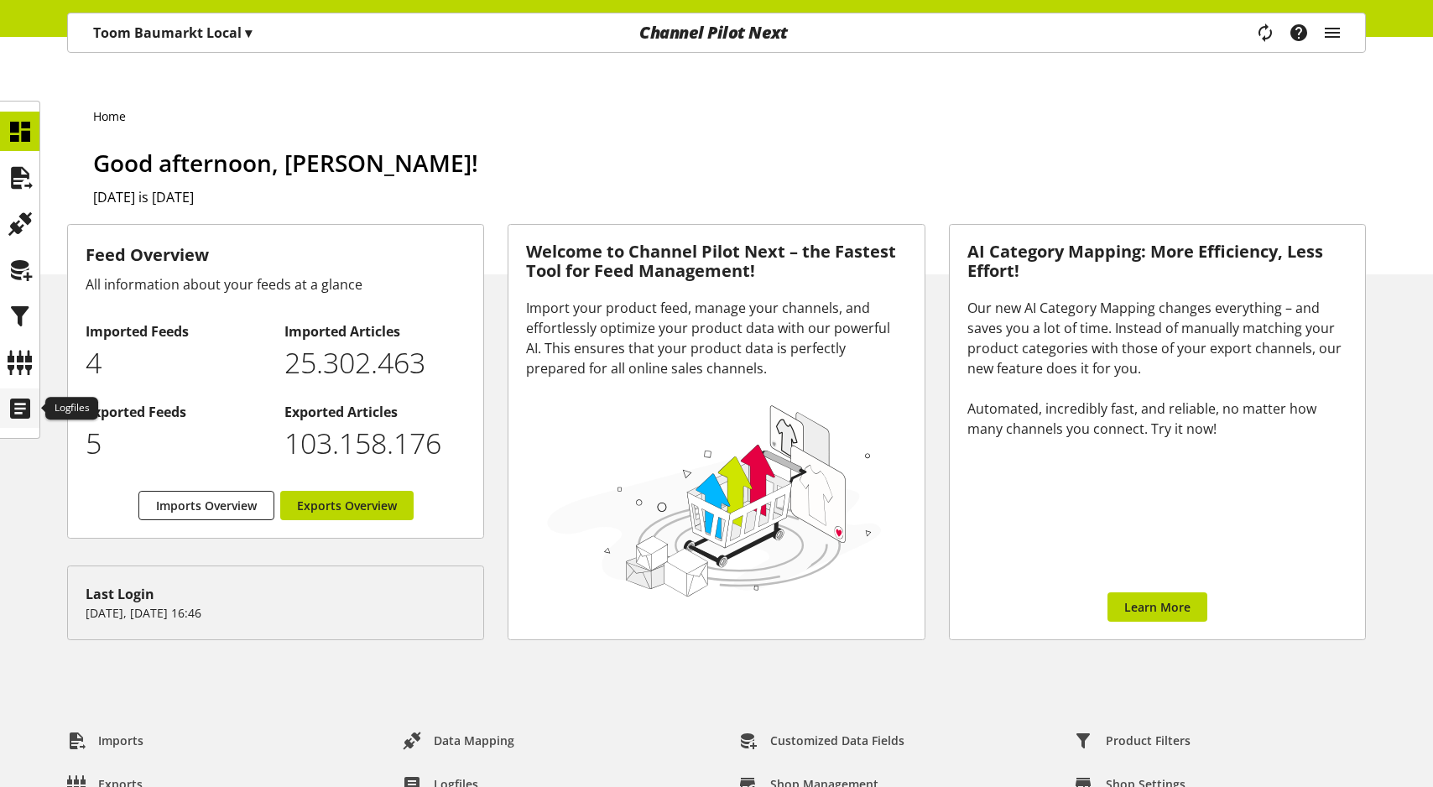
click at [21, 409] on icon at bounding box center [20, 409] width 27 height 34
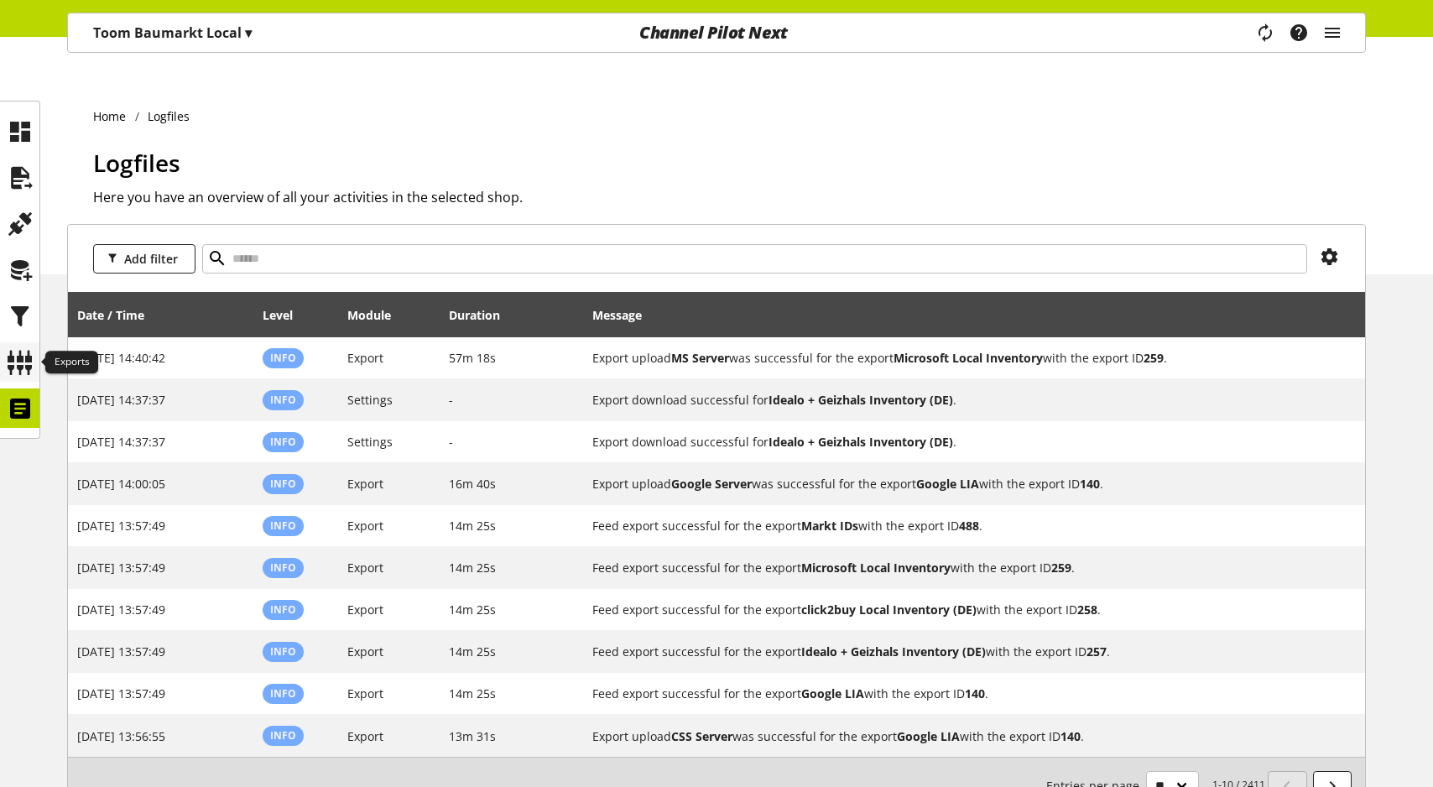
click at [25, 355] on icon at bounding box center [20, 363] width 27 height 34
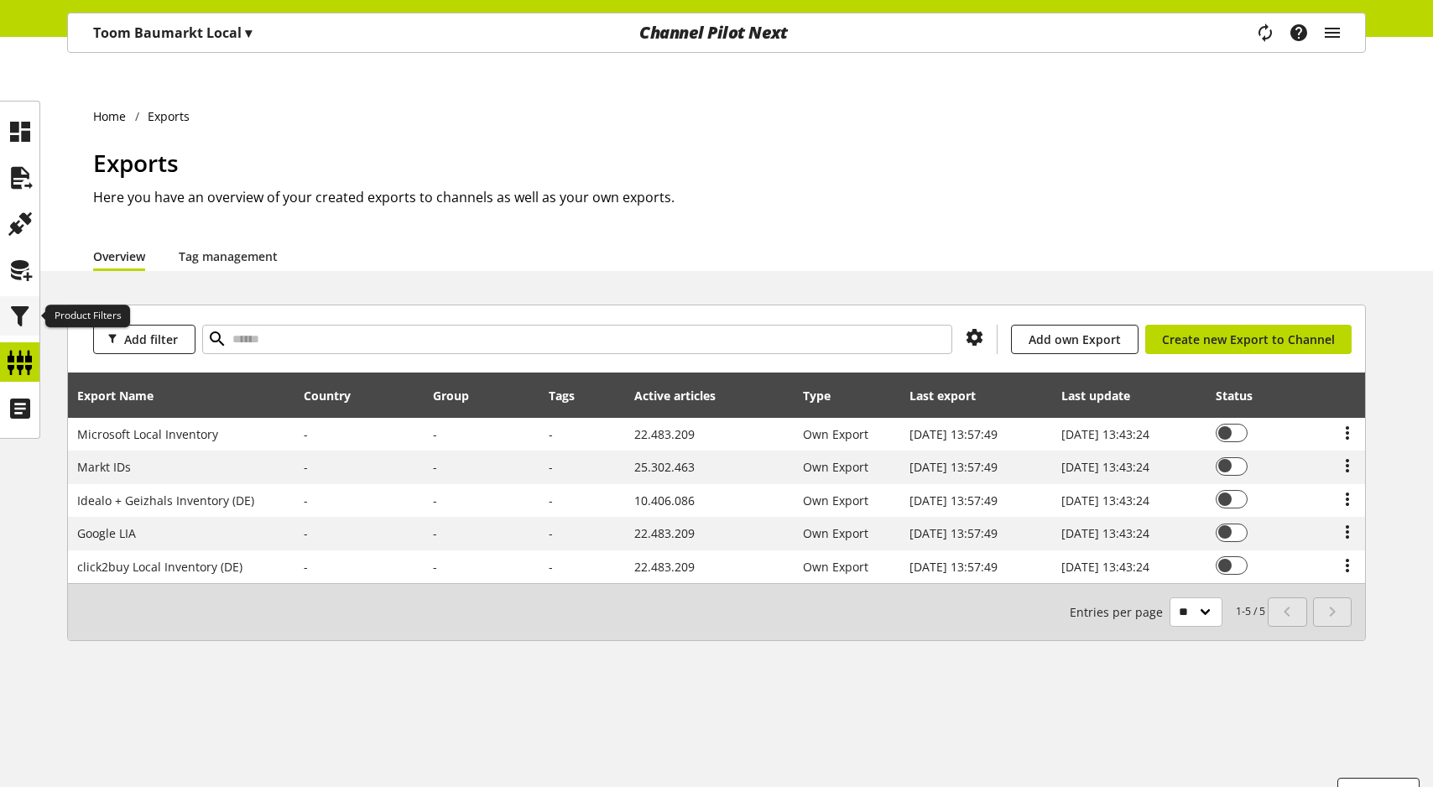
click at [16, 315] on icon at bounding box center [20, 316] width 27 height 34
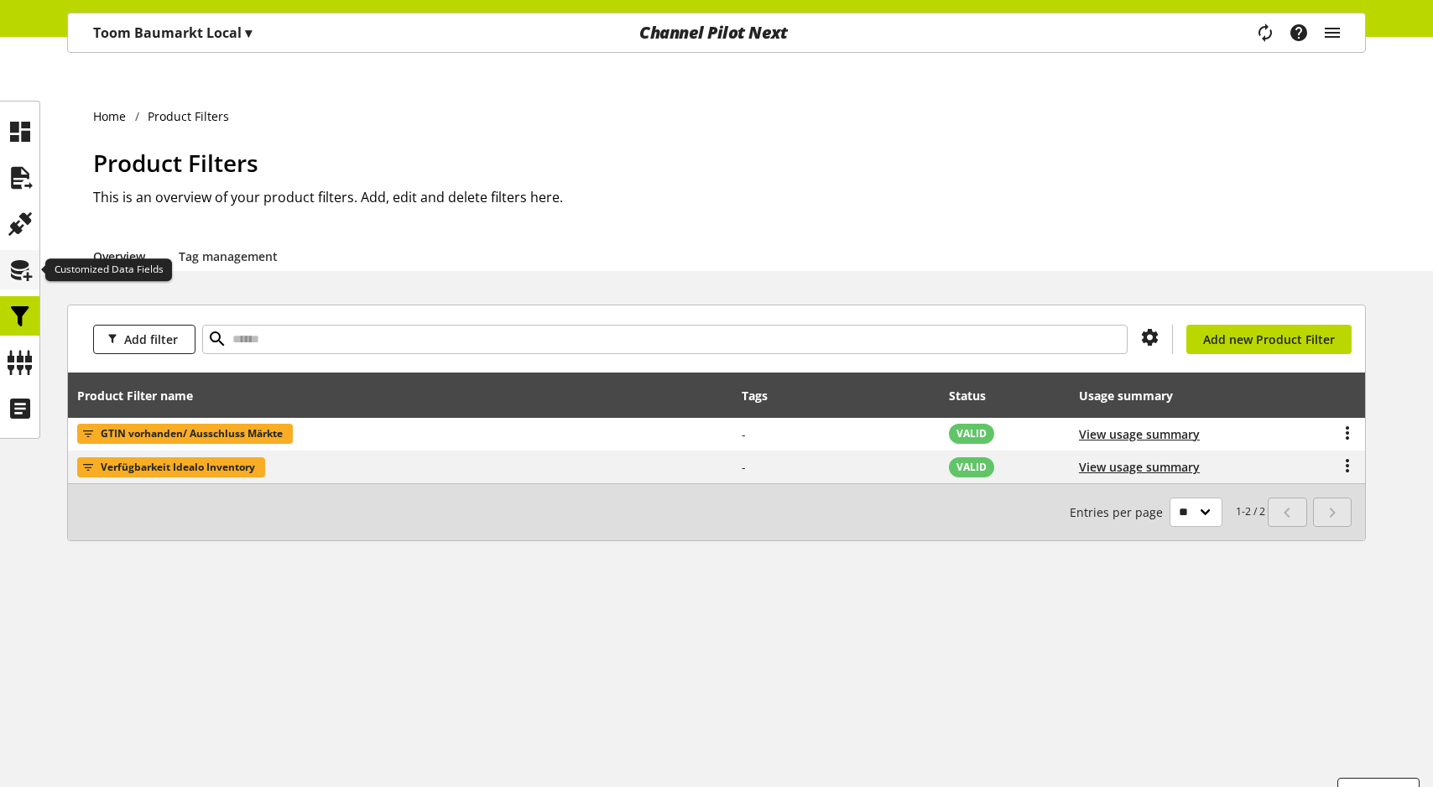
click at [25, 267] on icon at bounding box center [20, 270] width 27 height 34
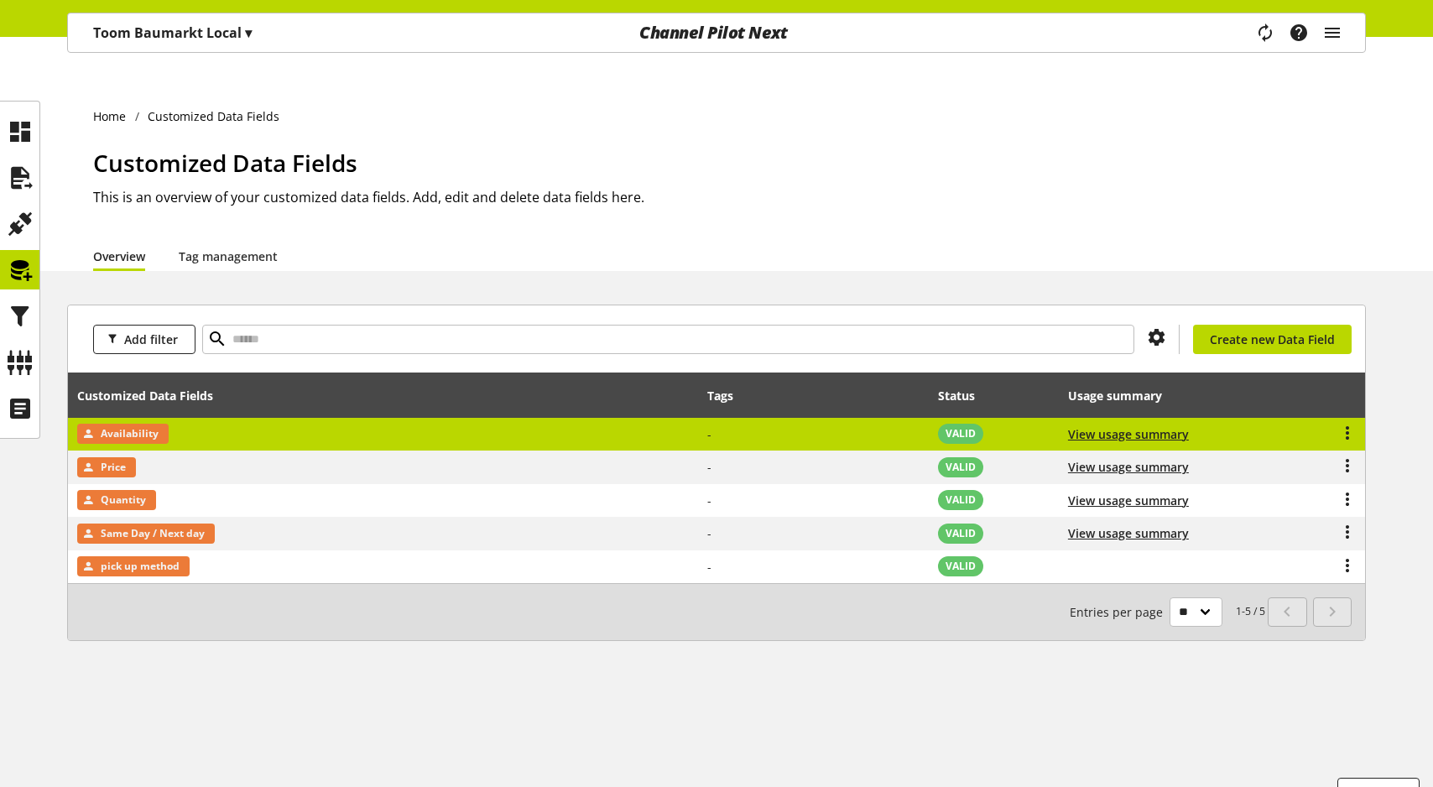
click at [1358, 418] on td at bounding box center [1309, 435] width 112 height 34
